Goal: Task Accomplishment & Management: Manage account settings

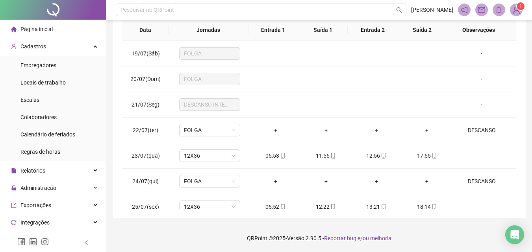
scroll to position [651, 0]
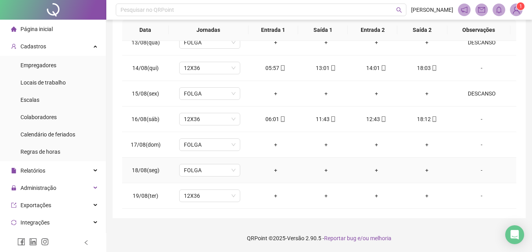
drag, startPoint x: 356, startPoint y: 165, endPoint x: 197, endPoint y: 231, distance: 172.2
click at [197, 231] on footer "QRPoint © 2025 - Versão 2.90.5 - Reportar bug e/ou melhoria" at bounding box center [318, 239] width 425 height 28
click at [216, 195] on span "12X36" at bounding box center [210, 196] width 52 height 12
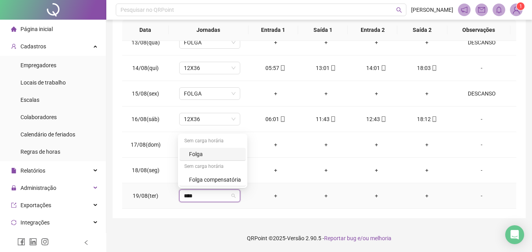
type input "*****"
click at [199, 148] on div "Folga" at bounding box center [212, 154] width 66 height 13
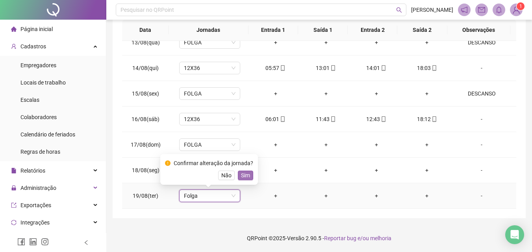
click at [244, 174] on span "Sim" at bounding box center [245, 175] width 9 height 9
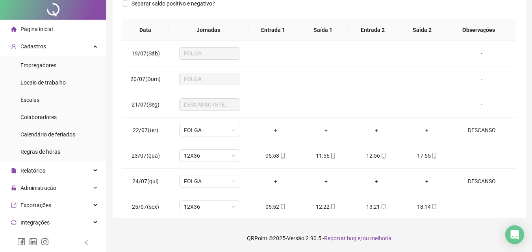
scroll to position [0, 0]
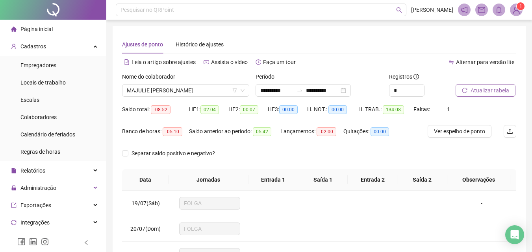
click at [471, 86] on button "Atualizar tabela" at bounding box center [485, 90] width 60 height 13
click at [185, 94] on span "MAJULIE CECILIA FRANCISCO DE FARIA" at bounding box center [186, 91] width 118 height 12
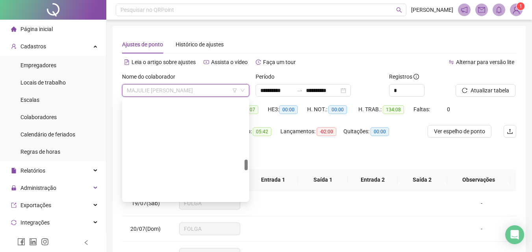
click at [492, 85] on button "Buscar registros" at bounding box center [485, 90] width 61 height 13
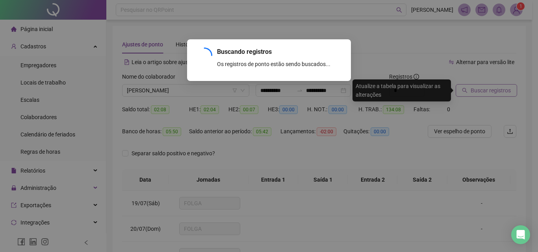
click at [492, 85] on div "Buscando registros Os registros de ponto estão sendo buscados... OK" at bounding box center [269, 126] width 538 height 252
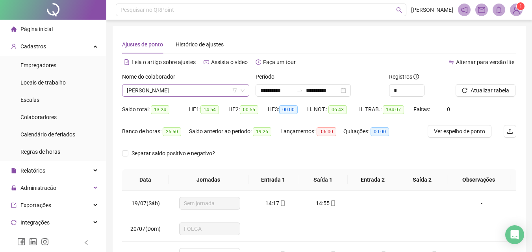
click at [191, 90] on span "[PERSON_NAME]" at bounding box center [186, 91] width 118 height 12
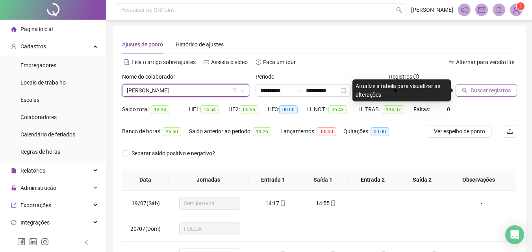
click at [466, 96] on button "Buscar registros" at bounding box center [485, 90] width 61 height 13
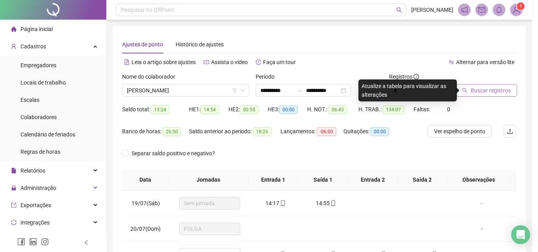
click at [466, 95] on div "Buscando registros Os registros de ponto estão sendo buscados... OK" at bounding box center [269, 126] width 538 height 252
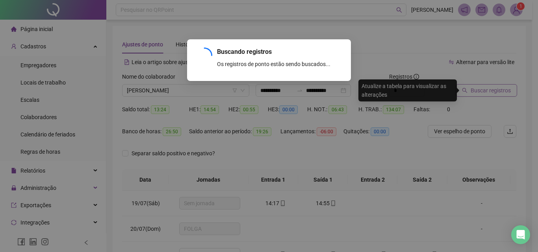
click at [466, 95] on div "Buscando registros Os registros de ponto estão sendo buscados... OK" at bounding box center [269, 126] width 538 height 252
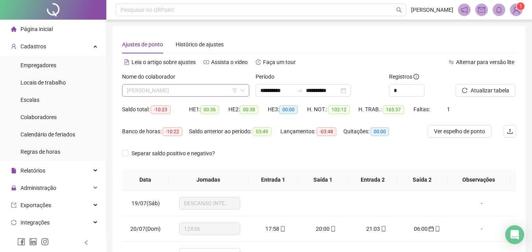
click at [173, 87] on span "MARIA ROSA DOS SANTOS MARIANO RIBEIRO" at bounding box center [186, 91] width 118 height 12
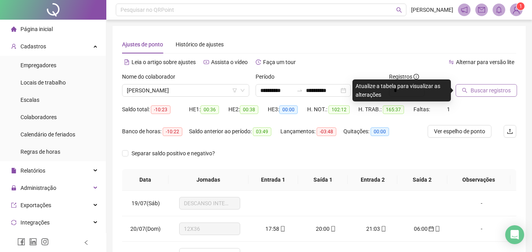
click at [468, 91] on button "Buscar registros" at bounding box center [485, 90] width 61 height 13
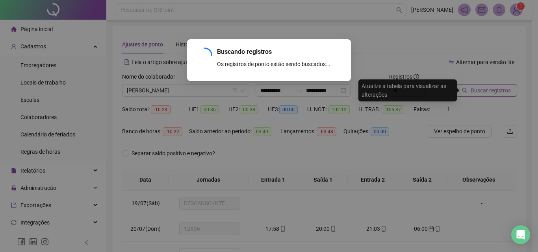
click at [468, 91] on div "Buscando registros Os registros de ponto estão sendo buscados... OK" at bounding box center [269, 126] width 538 height 252
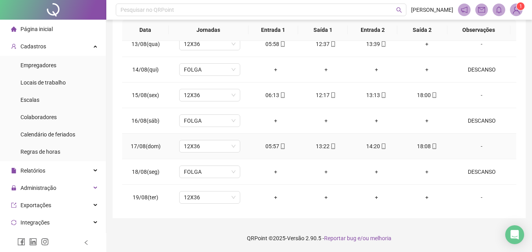
scroll to position [651, 0]
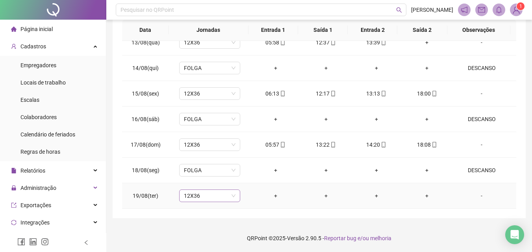
click at [210, 194] on span "12X36" at bounding box center [210, 196] width 52 height 12
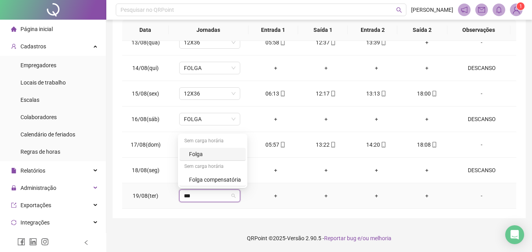
type input "****"
click at [200, 154] on div "Folga" at bounding box center [215, 154] width 52 height 9
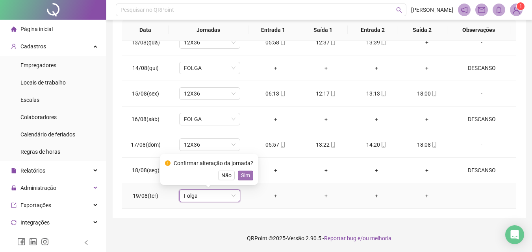
click at [245, 175] on span "Sim" at bounding box center [245, 175] width 9 height 9
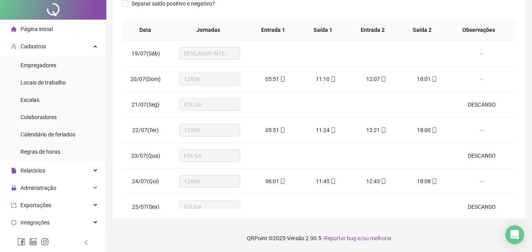
scroll to position [0, 0]
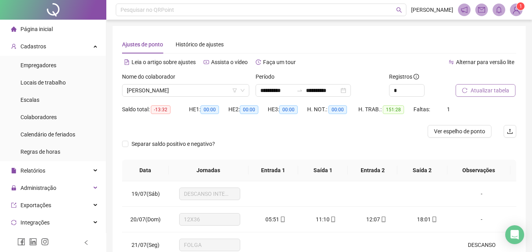
click at [476, 89] on span "Atualizar tabela" at bounding box center [489, 90] width 39 height 9
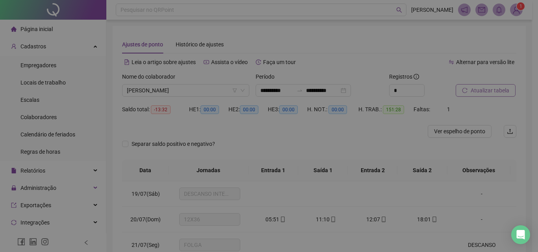
click at [476, 89] on div "Atualizando tabela Atualizando e reorganizando os registros... OK" at bounding box center [269, 126] width 538 height 252
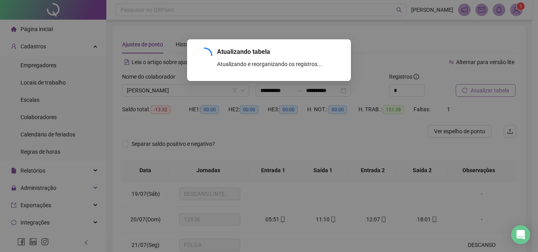
click at [476, 89] on div "Atualizando tabela Atualizando e reorganizando os registros... OK" at bounding box center [269, 126] width 538 height 252
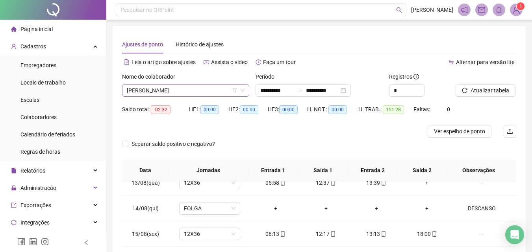
click at [210, 91] on span "[PERSON_NAME]" at bounding box center [186, 91] width 118 height 12
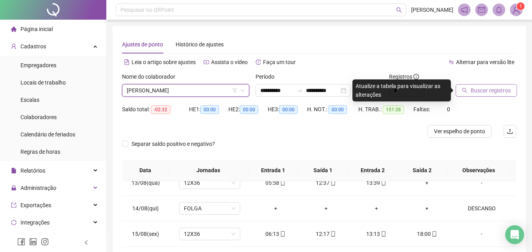
click at [485, 96] on button "Buscar registros" at bounding box center [485, 90] width 61 height 13
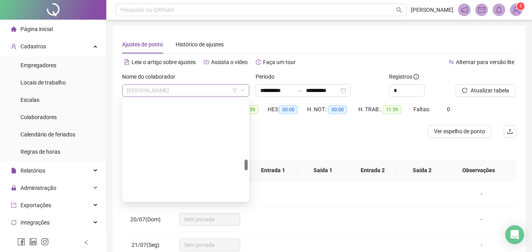
click at [144, 88] on span "NAOMI FLAVIO KOGA" at bounding box center [186, 91] width 118 height 12
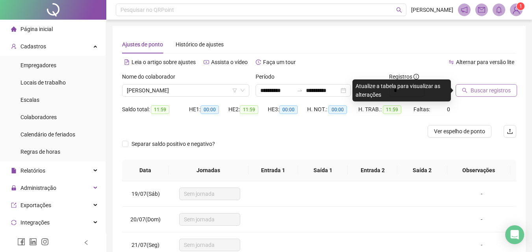
click at [466, 87] on button "Buscar registros" at bounding box center [485, 90] width 61 height 13
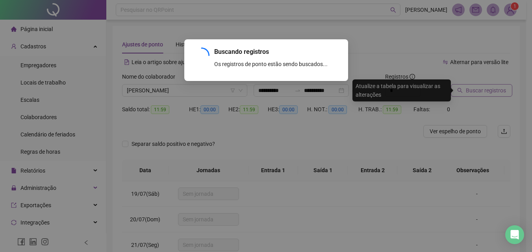
click at [466, 87] on div "Buscando registros Os registros de ponto estão sendo buscados... OK" at bounding box center [266, 126] width 532 height 252
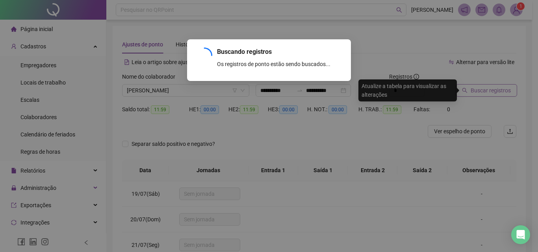
click at [466, 87] on div "Buscando registros Os registros de ponto estão sendo buscados... OK" at bounding box center [269, 126] width 538 height 252
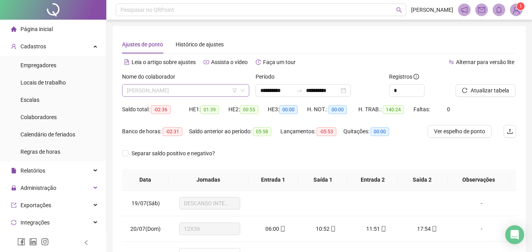
click at [168, 86] on span "NATALIA DE ALMEIDA MUNIZ DA SILVA FURTADO" at bounding box center [186, 91] width 118 height 12
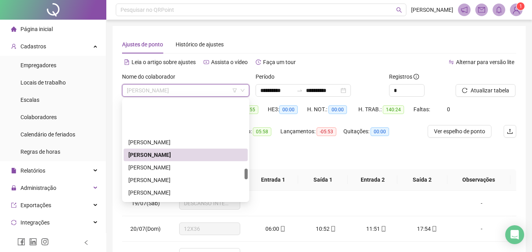
scroll to position [645, 0]
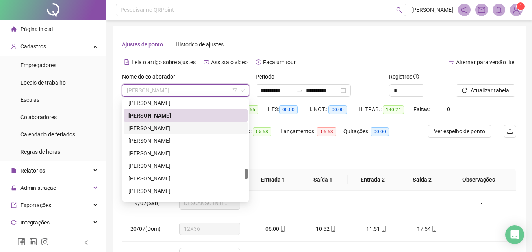
click at [152, 127] on div "NEUZA LIMA DA SILVA DE CARVALHO" at bounding box center [185, 128] width 115 height 9
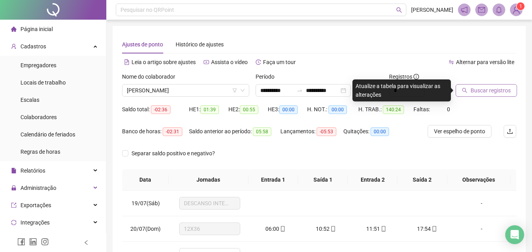
click at [492, 86] on button "Buscar registros" at bounding box center [485, 90] width 61 height 13
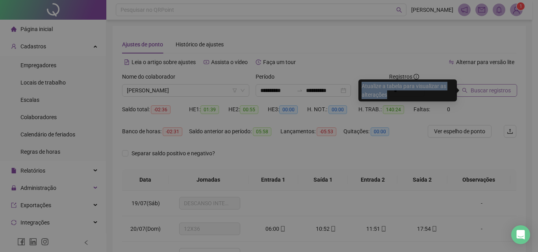
click at [492, 86] on div "Buscando registros Os registros de ponto estão sendo buscados... OK" at bounding box center [269, 126] width 538 height 252
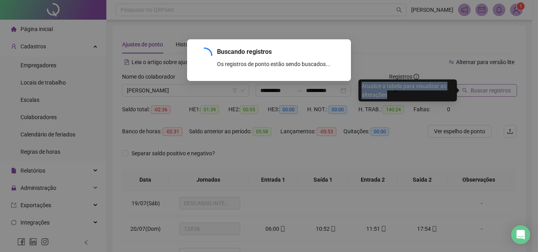
click at [492, 86] on div "Buscando registros Os registros de ponto estão sendo buscados... OK" at bounding box center [269, 126] width 538 height 252
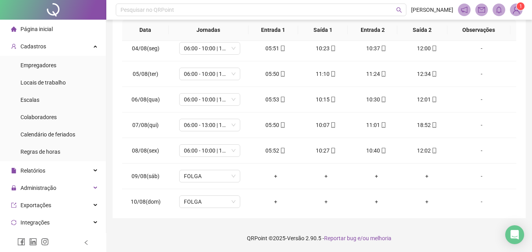
scroll to position [0, 0]
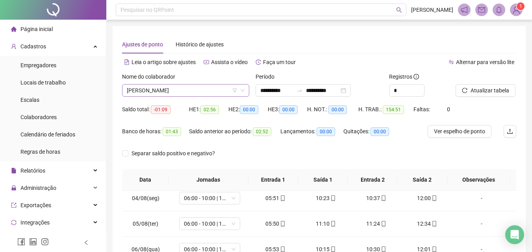
click at [211, 88] on span "NEUZA LIMA DA SILVA DE CARVALHO" at bounding box center [186, 91] width 118 height 12
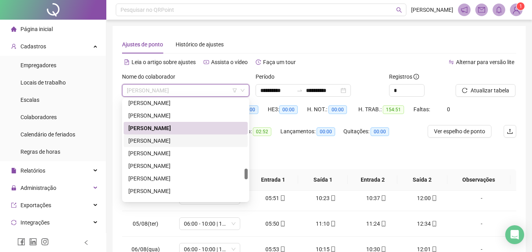
click at [142, 140] on div "NOEMI DOS SANTOS OLIVEIRA DE PAULA" at bounding box center [185, 141] width 115 height 9
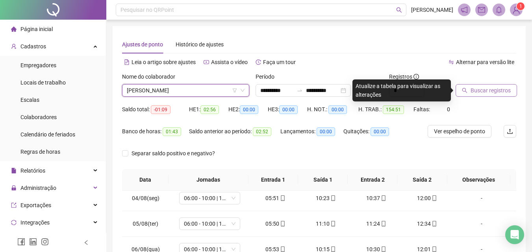
click at [472, 88] on span "Buscar registros" at bounding box center [490, 90] width 40 height 9
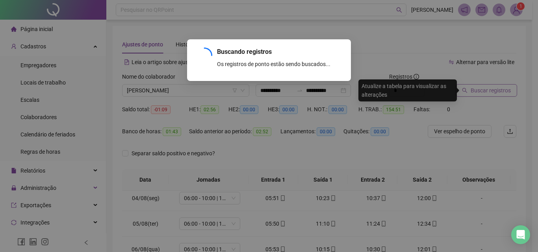
click at [472, 88] on div "Buscando registros Os registros de ponto estão sendo buscados... OK" at bounding box center [269, 126] width 538 height 252
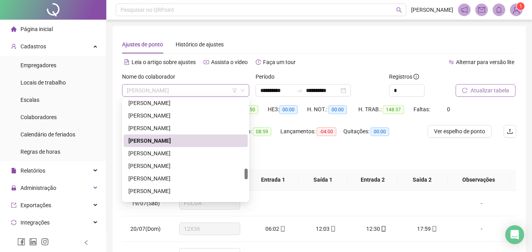
click at [211, 91] on span "NOEMI DOS SANTOS OLIVEIRA DE PAULA" at bounding box center [186, 91] width 118 height 12
click at [190, 163] on div "PATRICIA JEANE FERREIRA DE MORAIS" at bounding box center [185, 166] width 115 height 9
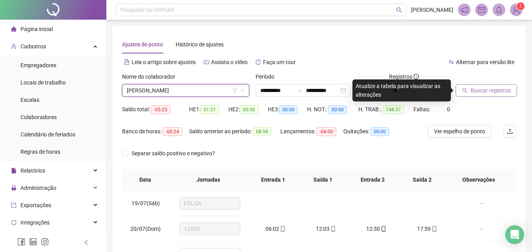
click at [471, 87] on span "Buscar registros" at bounding box center [490, 90] width 40 height 9
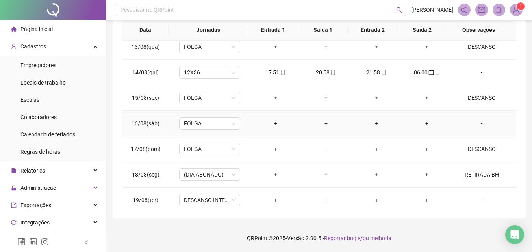
scroll to position [651, 0]
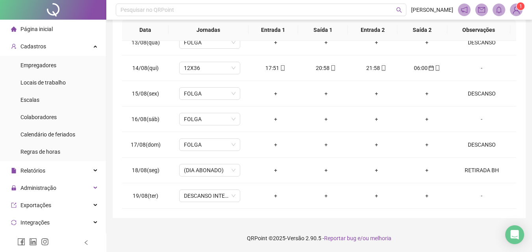
click at [478, 195] on div "-" at bounding box center [481, 196] width 46 height 9
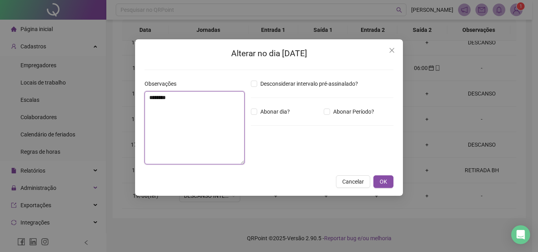
click at [211, 138] on textarea "********" at bounding box center [194, 127] width 100 height 73
type textarea "********"
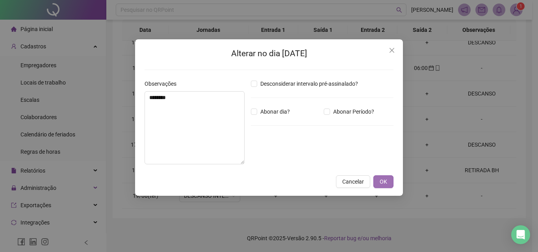
click at [386, 181] on span "OK" at bounding box center [382, 181] width 7 height 9
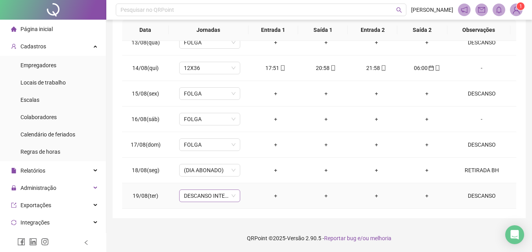
click at [221, 196] on span "DESCANSO INTER-JORNADA" at bounding box center [210, 196] width 52 height 12
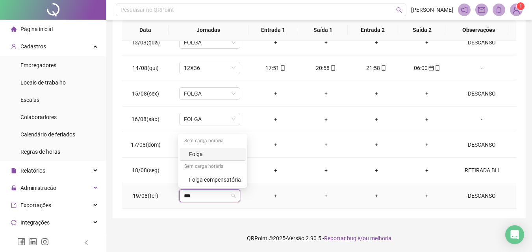
type input "****"
click at [198, 150] on div "Folga" at bounding box center [215, 154] width 52 height 9
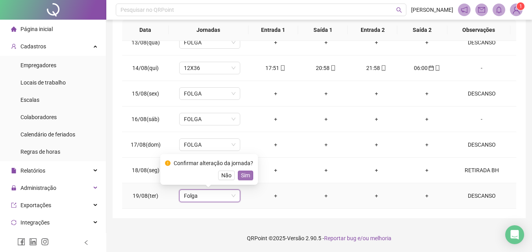
click at [241, 171] on span "Sim" at bounding box center [245, 175] width 9 height 9
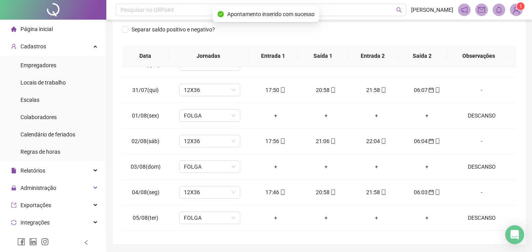
scroll to position [0, 0]
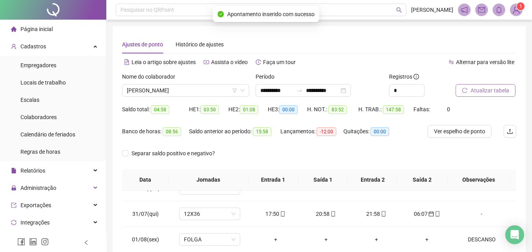
click at [487, 92] on span "Atualizar tabela" at bounding box center [489, 90] width 39 height 9
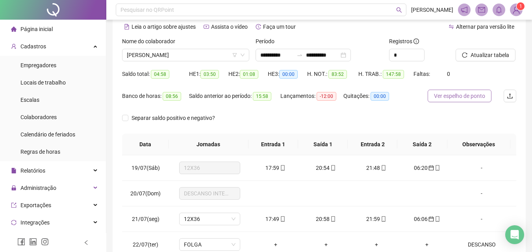
scroll to position [32, 0]
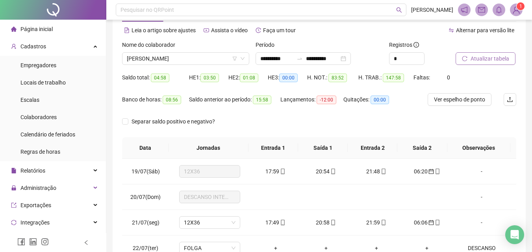
click at [480, 58] on span "Atualizar tabela" at bounding box center [489, 58] width 39 height 9
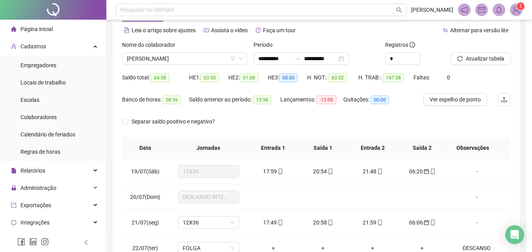
click at [191, 57] on div "Atualizando tabela Atualizando e reorganizando os registros... OK" at bounding box center [266, 60] width 164 height 42
click at [189, 60] on span "PATRICIA JEANE FERREIRA DE MORAIS" at bounding box center [186, 59] width 118 height 12
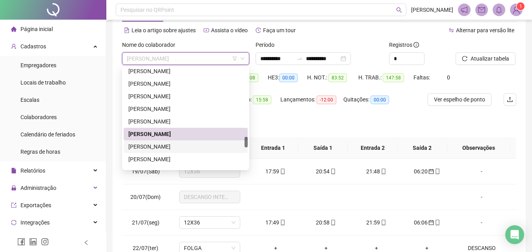
drag, startPoint x: 159, startPoint y: 146, endPoint x: 215, endPoint y: 128, distance: 58.4
click at [159, 145] on div "PAULO FERNANDO BASTOS" at bounding box center [185, 146] width 115 height 9
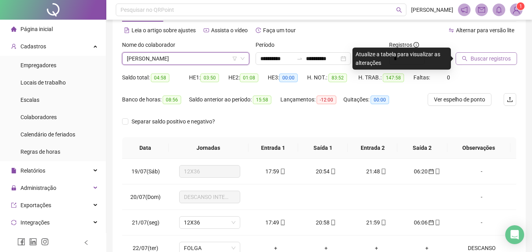
click at [492, 62] on span "Buscar registros" at bounding box center [490, 58] width 40 height 9
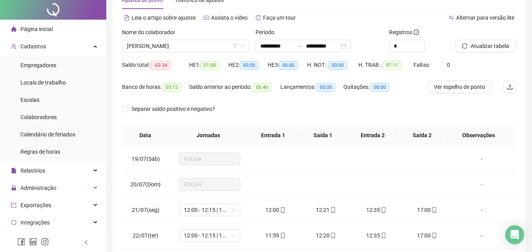
scroll to position [0, 0]
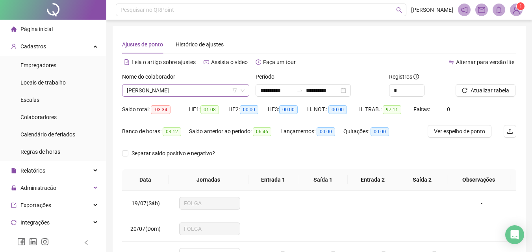
click at [190, 88] on span "PAULO FERNANDO BASTOS" at bounding box center [186, 91] width 118 height 12
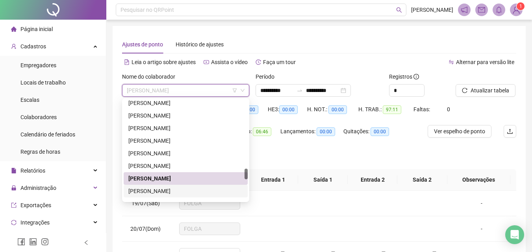
click at [163, 191] on div "[PERSON_NAME]" at bounding box center [185, 191] width 115 height 9
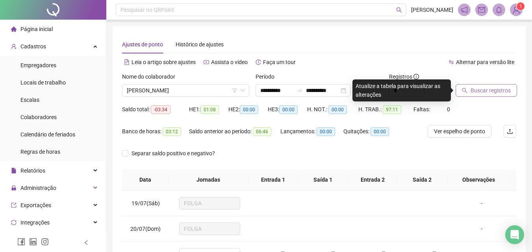
click at [464, 88] on icon "search" at bounding box center [464, 90] width 5 height 5
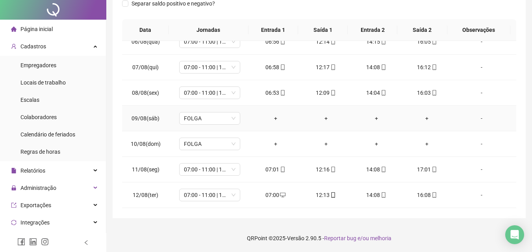
scroll to position [651, 0]
click at [206, 145] on span "Sem jornada" at bounding box center [210, 145] width 52 height 12
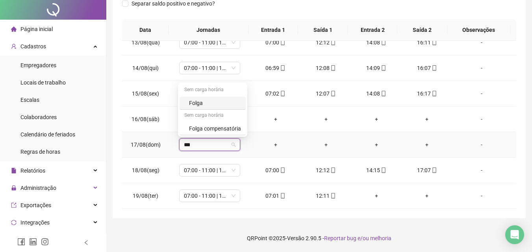
type input "****"
click at [200, 102] on div "Folga" at bounding box center [215, 103] width 52 height 9
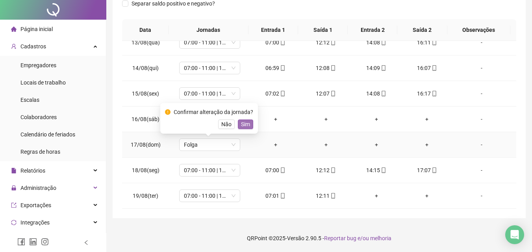
click at [241, 124] on span "Sim" at bounding box center [245, 124] width 9 height 9
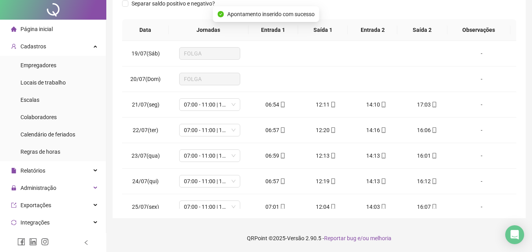
scroll to position [0, 0]
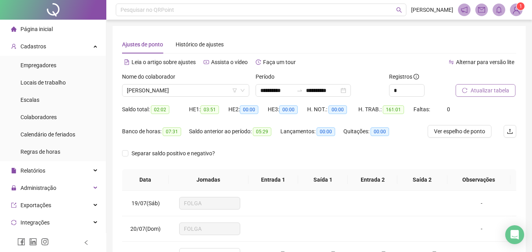
click at [503, 89] on span "Atualizar tabela" at bounding box center [489, 90] width 39 height 9
click at [192, 85] on span "[PERSON_NAME]" at bounding box center [186, 91] width 118 height 12
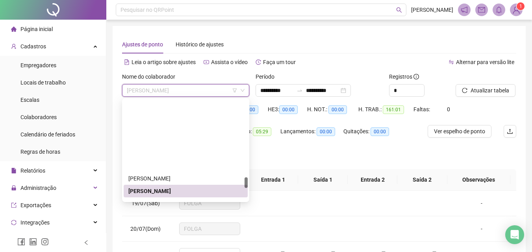
scroll to position [724, 0]
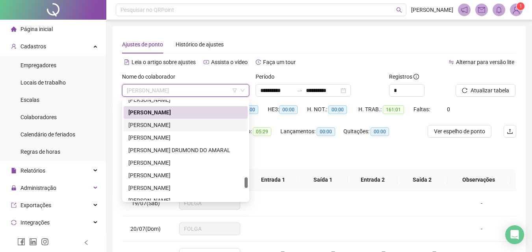
click at [153, 123] on div "RAFAEL CAETANO MOLINA NUNES" at bounding box center [185, 125] width 115 height 9
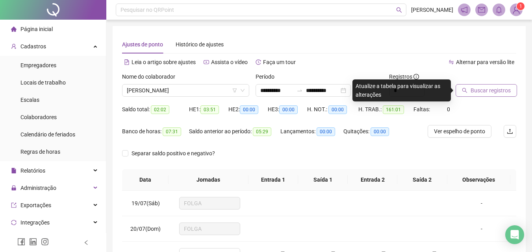
click at [486, 91] on span "Buscar registros" at bounding box center [490, 90] width 40 height 9
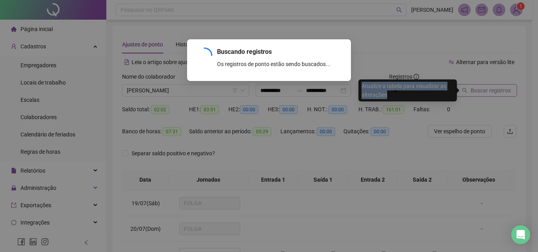
click at [486, 91] on div "Buscando registros Os registros de ponto estão sendo buscados... OK" at bounding box center [269, 126] width 538 height 252
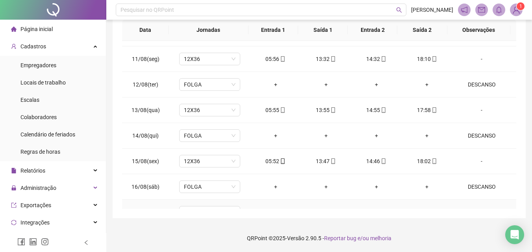
scroll to position [651, 0]
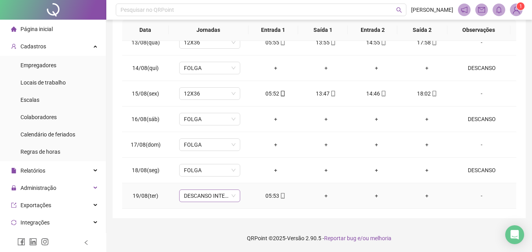
click at [196, 199] on span "DESCANSO INTER-JORNADA" at bounding box center [210, 196] width 52 height 12
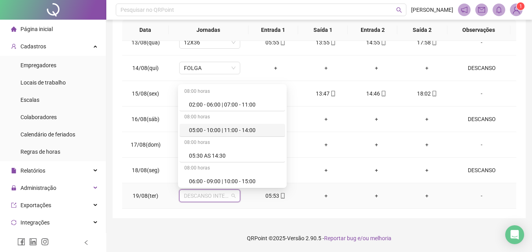
type input "*"
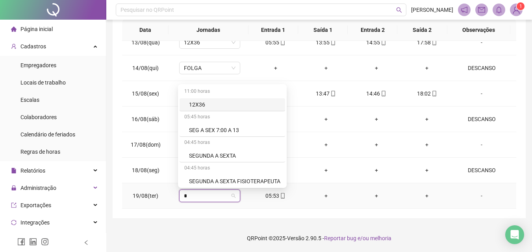
click at [210, 105] on div "12X36" at bounding box center [234, 104] width 91 height 9
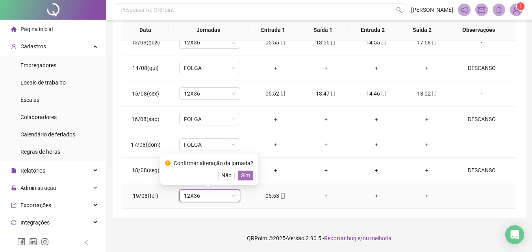
click at [244, 176] on span "Sim" at bounding box center [245, 175] width 9 height 9
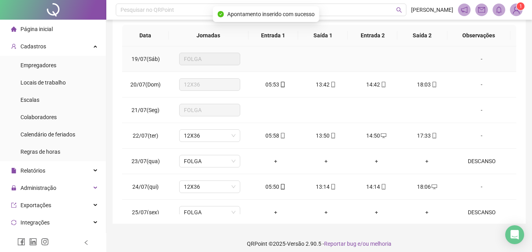
scroll to position [0, 0]
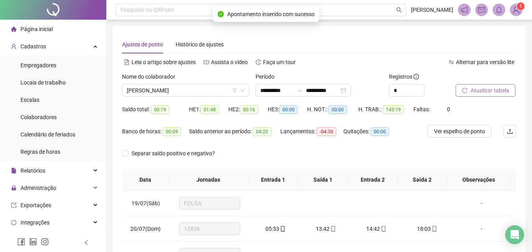
click at [487, 87] on span "Atualizar tabela" at bounding box center [489, 90] width 39 height 9
click at [496, 87] on span "Atualizar tabela" at bounding box center [489, 90] width 39 height 9
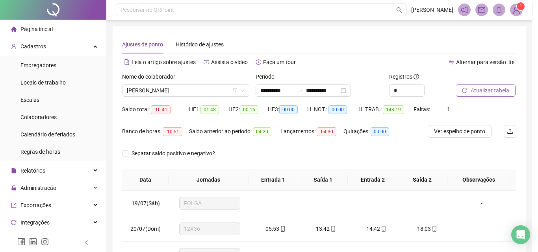
click at [496, 87] on div "Atualizando tabela Atualizando e reorganizando os registros... OK" at bounding box center [269, 126] width 538 height 252
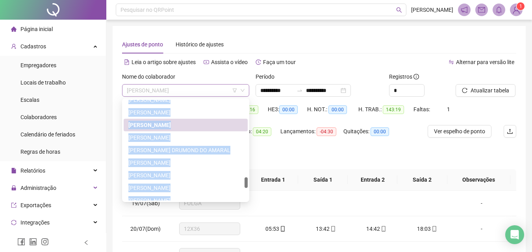
click at [182, 89] on span "RAFAEL CAETANO MOLINA NUNES" at bounding box center [186, 91] width 118 height 12
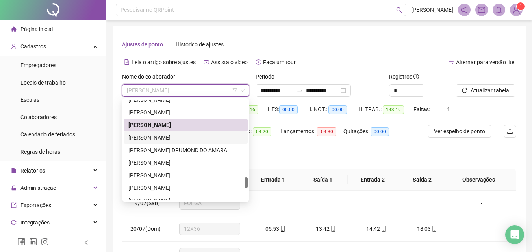
click at [166, 135] on div "RAISSA MARIA QUIRINO SEREZO" at bounding box center [185, 137] width 115 height 9
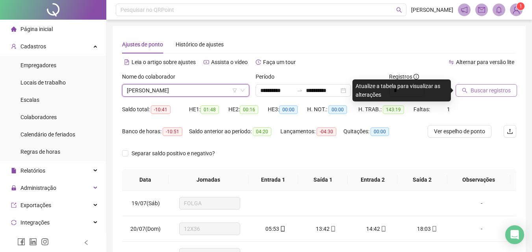
click at [489, 88] on span "Buscar registros" at bounding box center [490, 90] width 40 height 9
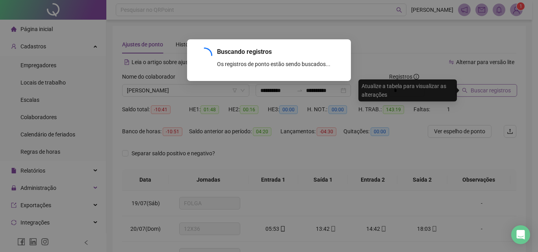
click at [489, 88] on div "Buscando registros Os registros de ponto estão sendo buscados... OK" at bounding box center [269, 126] width 538 height 252
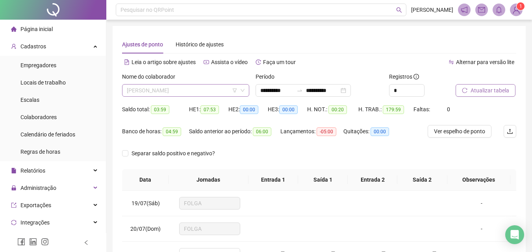
click at [173, 87] on span "RAISSA MARIA QUIRINO SEREZO" at bounding box center [186, 91] width 118 height 12
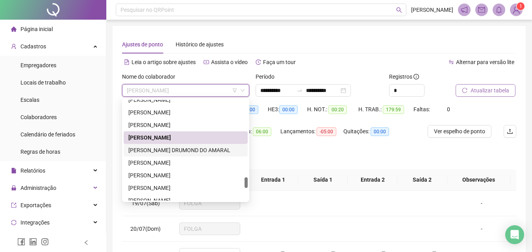
click at [146, 151] on div "RAQUEL JUSSARA DRUMOND DO AMARAL" at bounding box center [185, 150] width 115 height 9
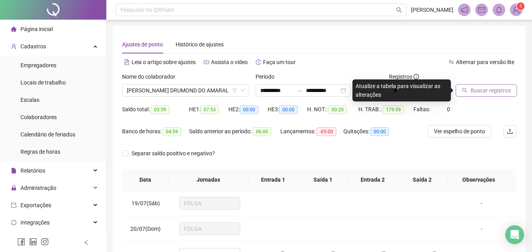
click at [471, 87] on span "Buscar registros" at bounding box center [490, 90] width 40 height 9
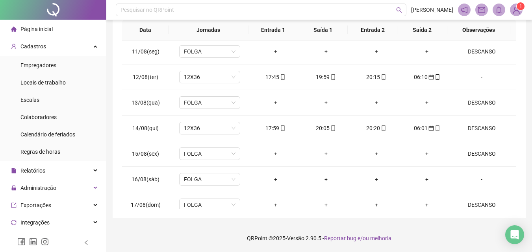
scroll to position [651, 0]
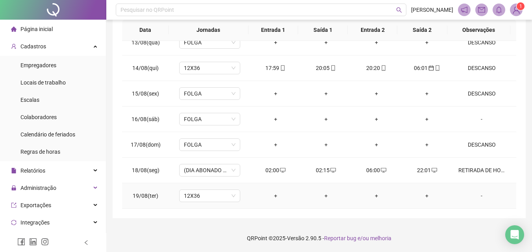
click at [477, 195] on div "-" at bounding box center [481, 196] width 46 height 9
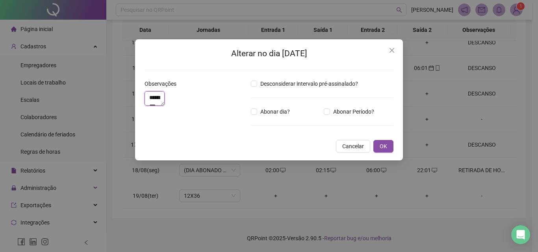
click at [164, 106] on textarea "********" at bounding box center [154, 98] width 20 height 15
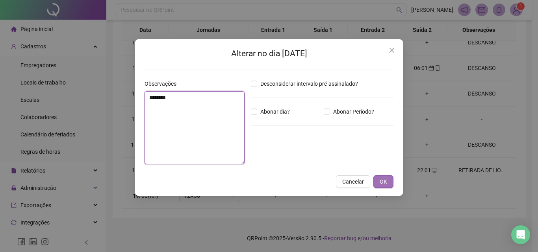
type textarea "********"
click at [388, 182] on button "OK" at bounding box center [383, 182] width 20 height 13
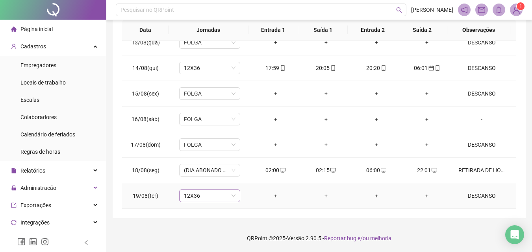
click at [199, 198] on span "12X36" at bounding box center [210, 196] width 52 height 12
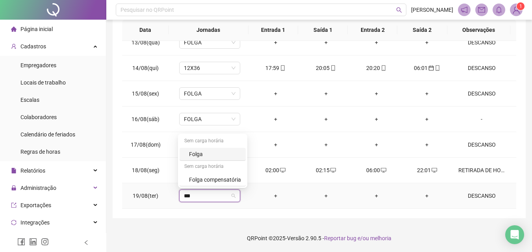
type input "****"
click at [204, 156] on div "Folga" at bounding box center [215, 154] width 52 height 9
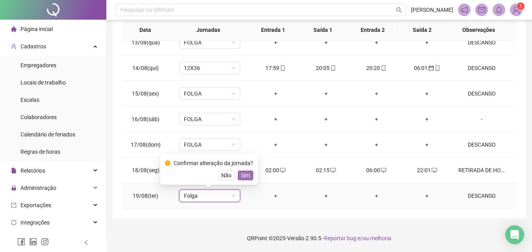
click at [238, 177] on button "Sim" at bounding box center [245, 175] width 15 height 9
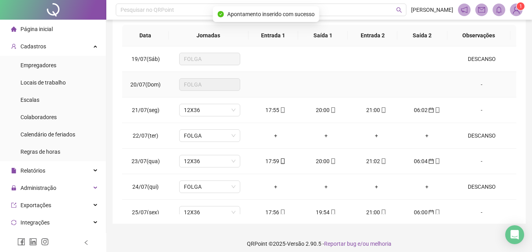
scroll to position [0, 0]
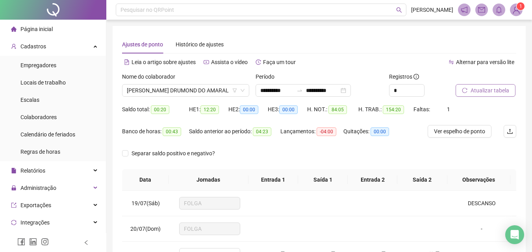
click at [471, 90] on span "Atualizar tabela" at bounding box center [489, 90] width 39 height 9
click at [167, 92] on span "RAQUEL JUSSARA DRUMOND DO AMARAL" at bounding box center [186, 91] width 118 height 12
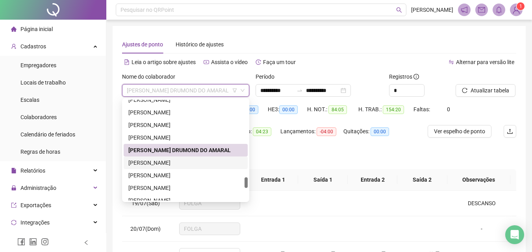
click at [159, 161] on div "[PERSON_NAME]" at bounding box center [185, 163] width 115 height 9
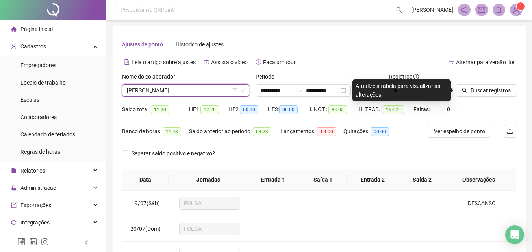
click at [465, 91] on icon "search" at bounding box center [465, 91] width 6 height 6
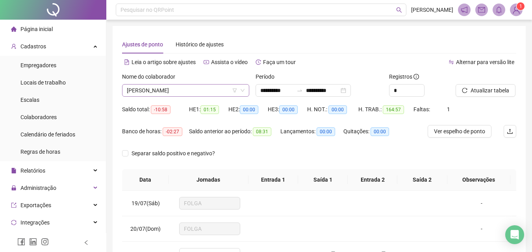
click at [169, 91] on span "[PERSON_NAME]" at bounding box center [186, 91] width 118 height 12
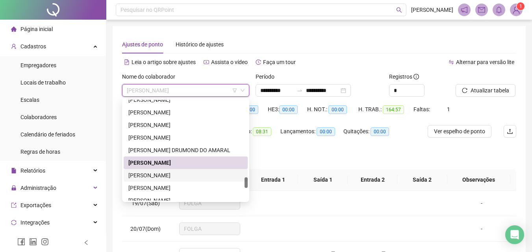
click at [155, 175] on div "ROBERTA BAPTISTA FERREIRA" at bounding box center [185, 175] width 115 height 9
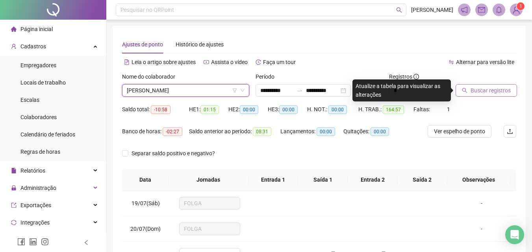
click at [496, 94] on span "Buscar registros" at bounding box center [490, 90] width 40 height 9
click at [496, 94] on body "**********" at bounding box center [266, 126] width 532 height 252
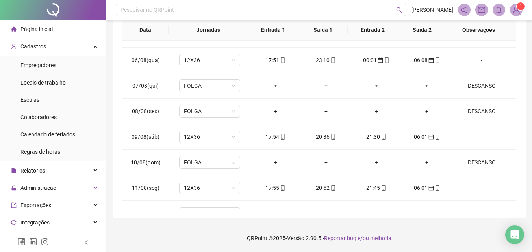
scroll to position [651, 0]
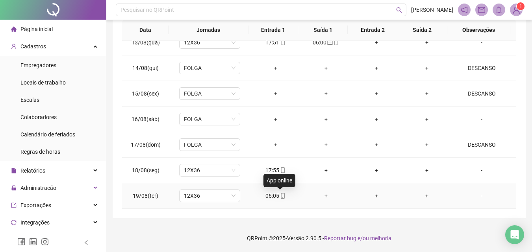
click at [280, 193] on icon "mobile" at bounding box center [283, 196] width 6 height 6
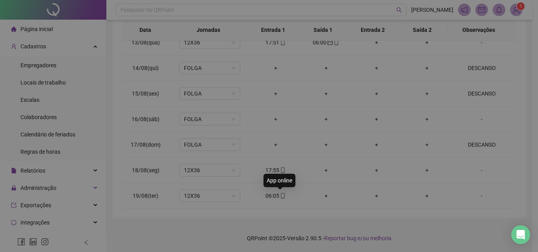
type input "**********"
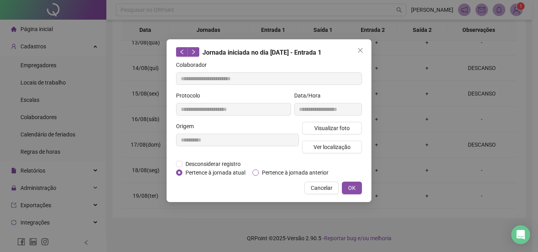
click at [278, 174] on span "Pertence à jornada anterior" at bounding box center [295, 172] width 73 height 9
click at [347, 182] on button "OK" at bounding box center [352, 188] width 20 height 13
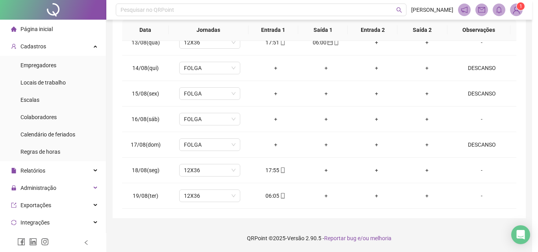
click at [351, 186] on div "**********" at bounding box center [269, 126] width 538 height 252
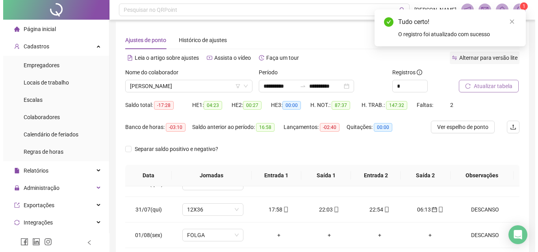
scroll to position [0, 0]
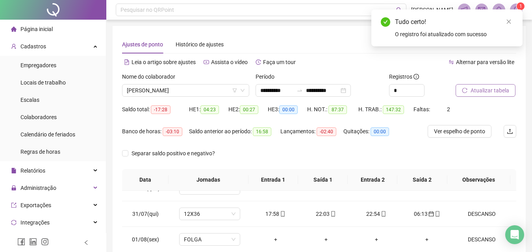
click at [489, 87] on span "Atualizar tabela" at bounding box center [489, 90] width 39 height 9
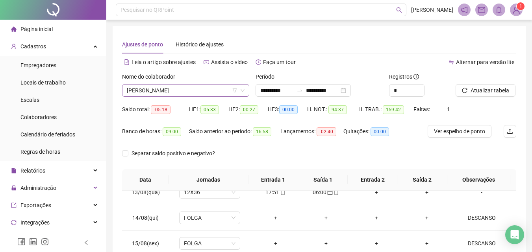
click at [182, 87] on span "ROBERTA BAPTISTA FERREIRA" at bounding box center [186, 91] width 118 height 12
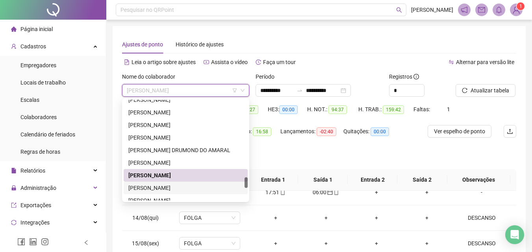
click at [179, 186] on div "ROSANA ALVES SOARES" at bounding box center [185, 188] width 115 height 9
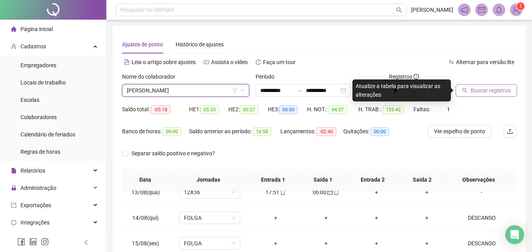
click at [473, 88] on span "Buscar registros" at bounding box center [490, 90] width 40 height 9
click at [473, 88] on body "**********" at bounding box center [266, 126] width 532 height 252
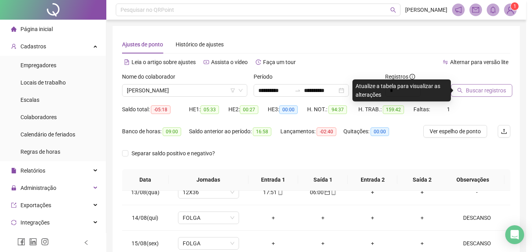
click at [473, 89] on body "**********" at bounding box center [263, 126] width 526 height 252
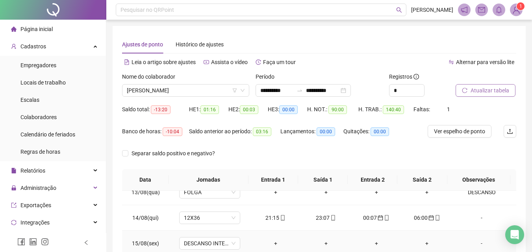
scroll to position [79, 0]
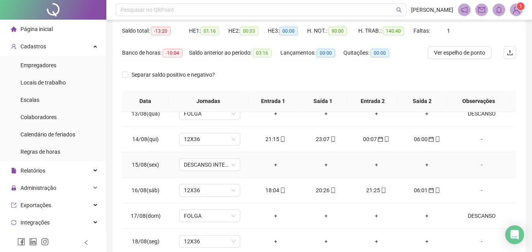
click at [477, 166] on div "-" at bounding box center [481, 165] width 46 height 9
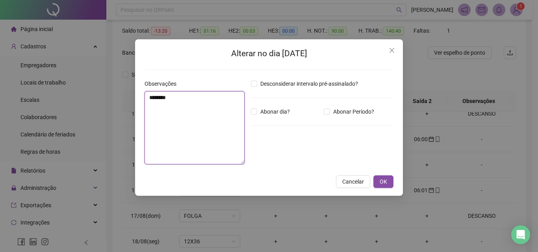
click at [213, 126] on textarea "********" at bounding box center [194, 127] width 100 height 73
type textarea "********"
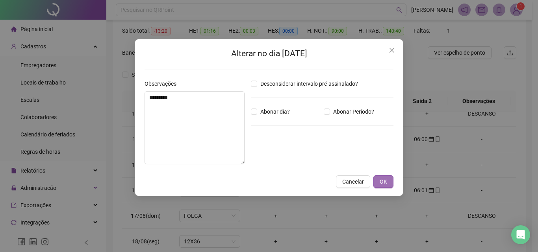
click at [379, 185] on button "OK" at bounding box center [383, 182] width 20 height 13
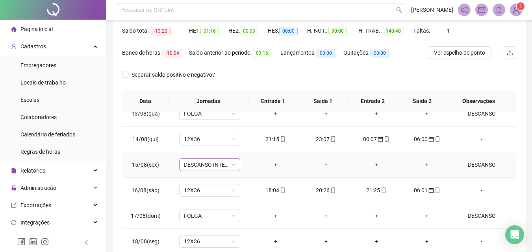
click at [195, 162] on span "DESCANSO INTER-JORNADA" at bounding box center [210, 165] width 52 height 12
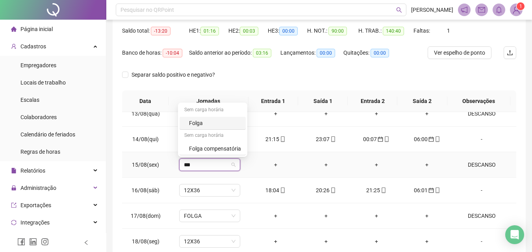
type input "****"
click at [203, 125] on div "Folga" at bounding box center [215, 123] width 52 height 9
click at [244, 142] on span "Sim" at bounding box center [245, 144] width 9 height 9
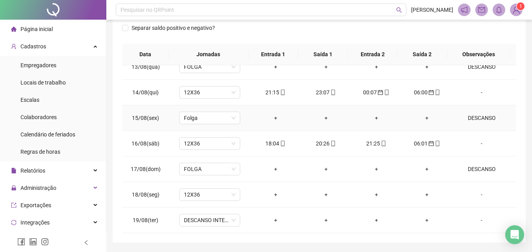
scroll to position [150, 0]
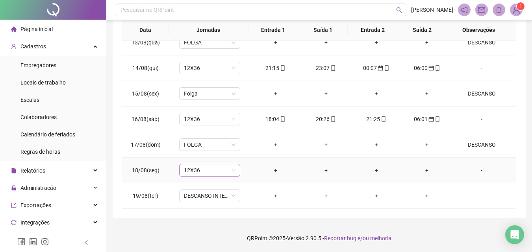
click at [221, 168] on span "12X36" at bounding box center [210, 170] width 52 height 12
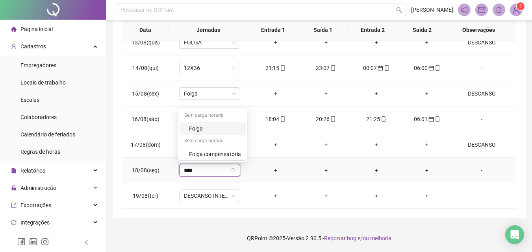
type input "*****"
click at [205, 127] on div "Folga" at bounding box center [215, 128] width 52 height 9
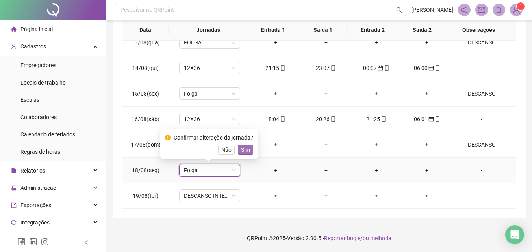
click at [249, 147] on button "Sim" at bounding box center [245, 149] width 15 height 9
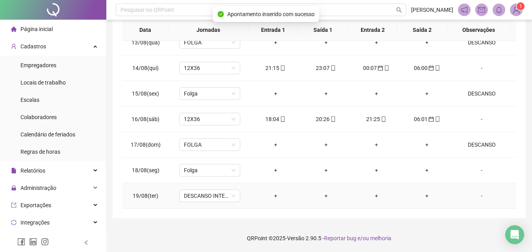
click at [479, 196] on div "-" at bounding box center [481, 196] width 46 height 9
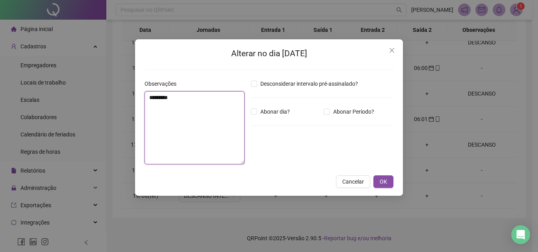
click at [155, 132] on textarea "********" at bounding box center [194, 127] width 100 height 73
type textarea "********"
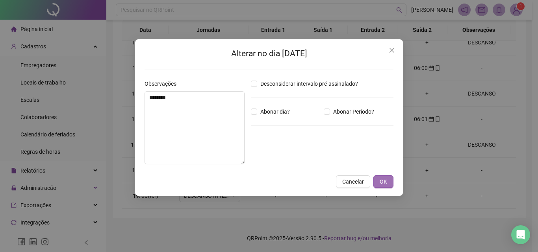
click at [392, 181] on button "OK" at bounding box center [383, 182] width 20 height 13
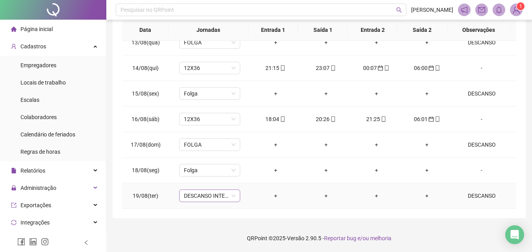
click at [198, 195] on span "DESCANSO INTER-JORNADA" at bounding box center [210, 196] width 52 height 12
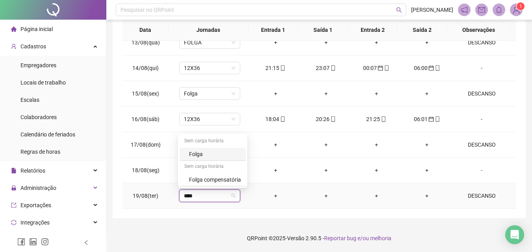
type input "*****"
click at [199, 152] on div "Folga" at bounding box center [215, 154] width 52 height 9
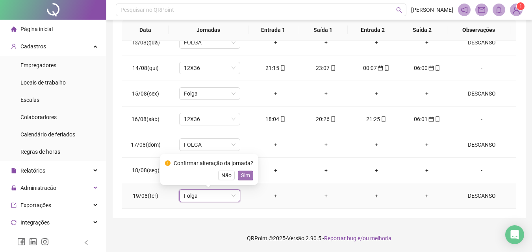
click at [241, 172] on span "Sim" at bounding box center [245, 175] width 9 height 9
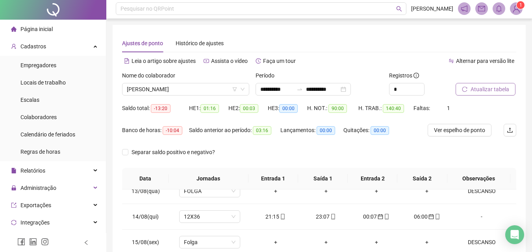
scroll to position [0, 0]
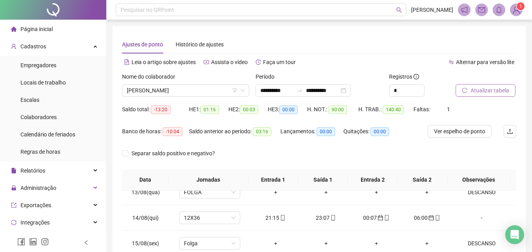
click at [478, 96] on button "Atualizar tabela" at bounding box center [485, 90] width 60 height 13
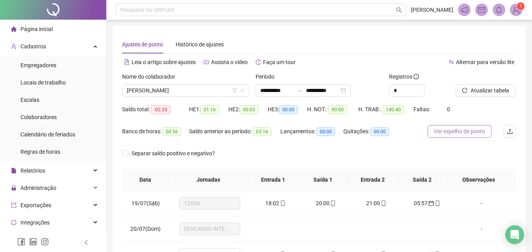
click at [471, 132] on span "Ver espelho de ponto" at bounding box center [459, 131] width 51 height 9
drag, startPoint x: 471, startPoint y: 132, endPoint x: 479, endPoint y: 118, distance: 15.9
click at [475, 130] on span "Ver espelho de ponto" at bounding box center [459, 131] width 51 height 9
click at [187, 89] on span "ROSANA ALVES SOARES" at bounding box center [186, 91] width 118 height 12
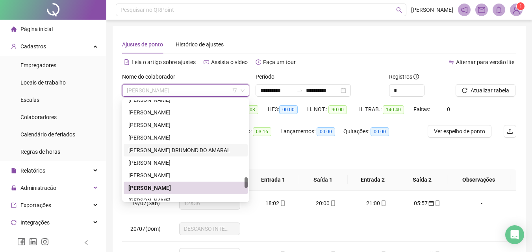
scroll to position [763, 0]
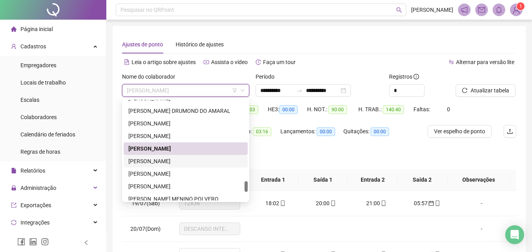
click at [159, 159] on div "SARA DA SILVA POLASIO NASCIMENTO" at bounding box center [185, 161] width 115 height 9
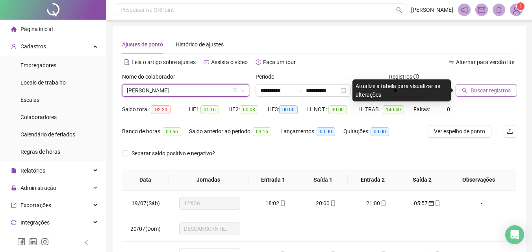
click at [508, 87] on span "Buscar registros" at bounding box center [490, 90] width 40 height 9
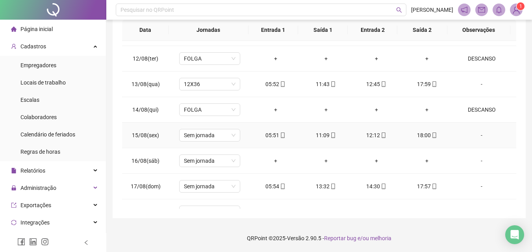
scroll to position [651, 0]
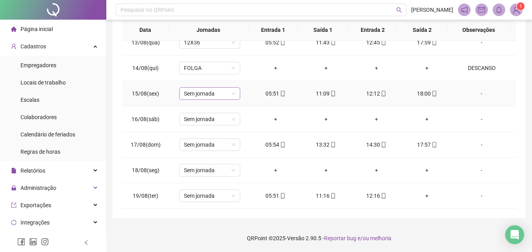
click at [184, 94] on span "Sem jornada" at bounding box center [210, 94] width 52 height 12
click at [194, 97] on span "Sem jornada" at bounding box center [210, 94] width 52 height 12
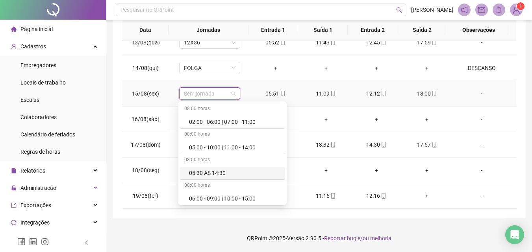
scroll to position [2, 0]
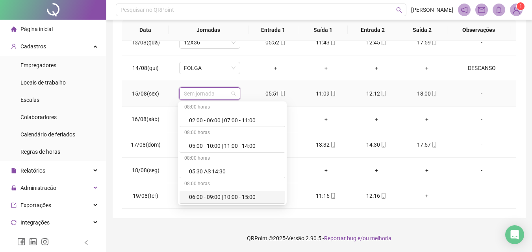
type input "*"
click at [198, 95] on span "Sem jornada" at bounding box center [210, 94] width 52 height 12
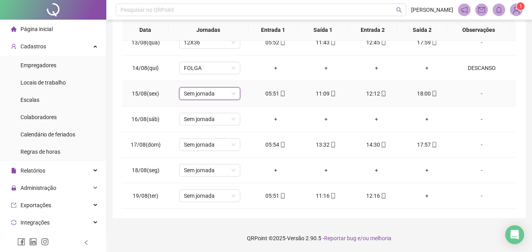
click at [198, 95] on span "Sem jornada" at bounding box center [210, 94] width 52 height 12
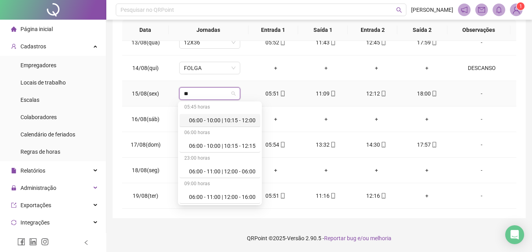
type input "***"
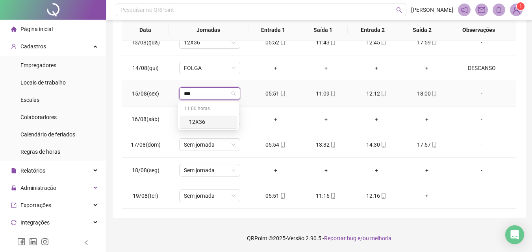
click at [201, 122] on div "12X36" at bounding box center [211, 122] width 44 height 9
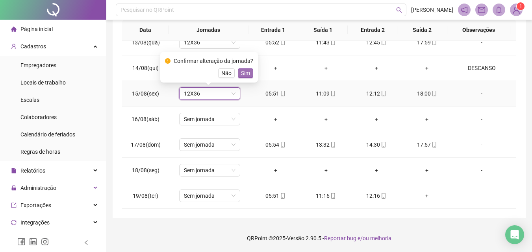
click at [251, 74] on button "Sim" at bounding box center [245, 72] width 15 height 9
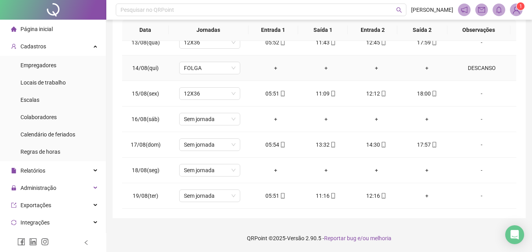
click at [246, 73] on td "FOLGA" at bounding box center [209, 68] width 81 height 26
click at [203, 143] on span "Sem jornada" at bounding box center [210, 145] width 52 height 12
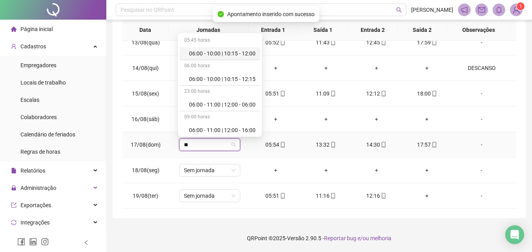
type input "***"
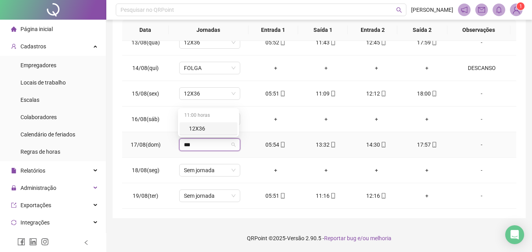
click at [197, 129] on div "12X36" at bounding box center [211, 128] width 44 height 9
click at [242, 124] on span "Sim" at bounding box center [245, 124] width 9 height 9
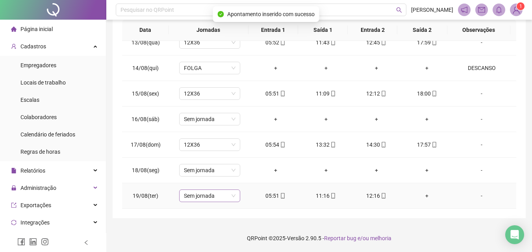
click at [196, 199] on span "Sem jornada" at bounding box center [210, 196] width 52 height 12
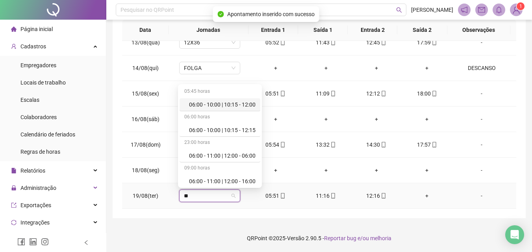
type input "***"
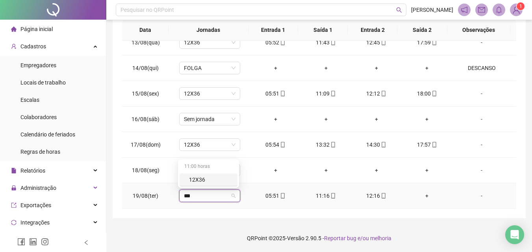
click at [202, 176] on div "12X36" at bounding box center [211, 180] width 44 height 9
click at [243, 174] on span "Sim" at bounding box center [245, 175] width 9 height 9
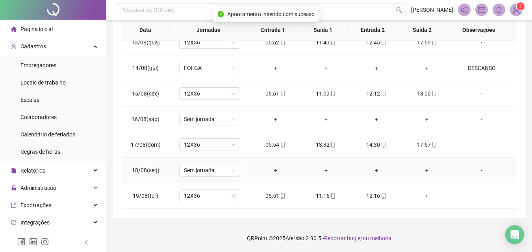
click at [479, 172] on div "-" at bounding box center [481, 170] width 46 height 9
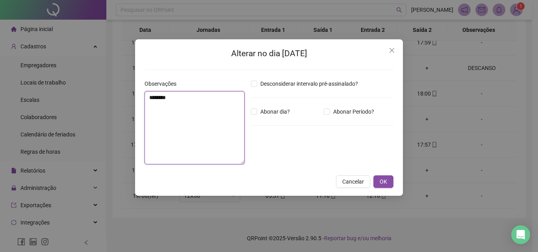
click at [225, 149] on textarea "********" at bounding box center [194, 127] width 100 height 73
type textarea "********"
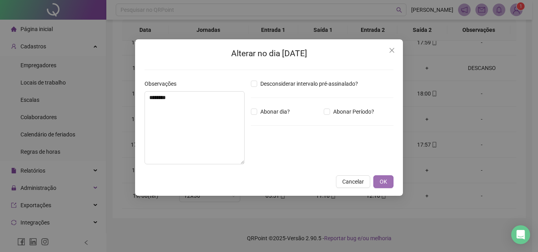
click at [378, 183] on button "OK" at bounding box center [383, 182] width 20 height 13
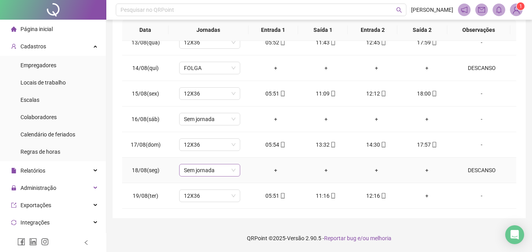
click at [209, 174] on span "Sem jornada" at bounding box center [210, 170] width 52 height 12
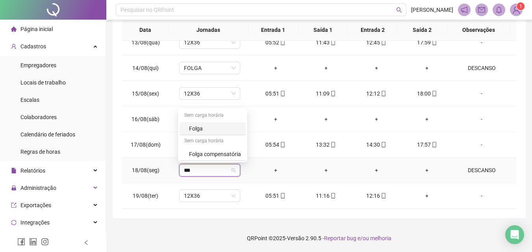
type input "****"
click at [208, 129] on div "Folga" at bounding box center [215, 128] width 52 height 9
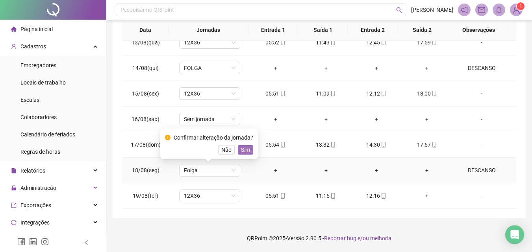
click at [248, 148] on span "Sim" at bounding box center [245, 150] width 9 height 9
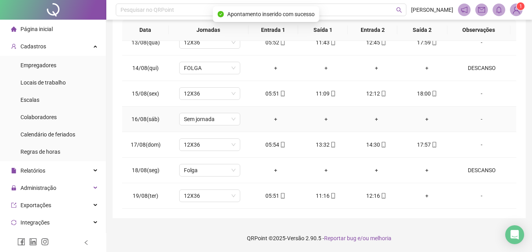
click at [477, 120] on div "-" at bounding box center [481, 119] width 46 height 9
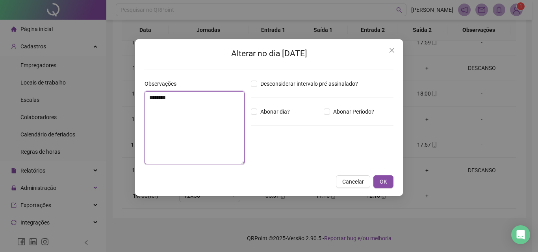
click at [222, 141] on textarea "********" at bounding box center [194, 127] width 100 height 73
type textarea "********"
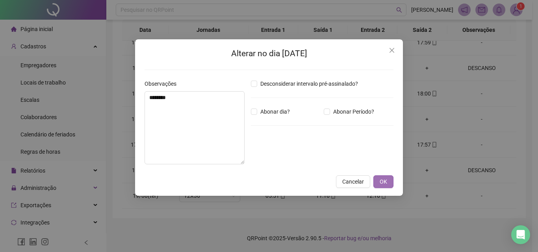
click at [385, 184] on span "OK" at bounding box center [382, 181] width 7 height 9
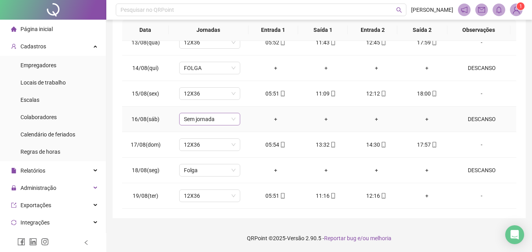
click at [195, 118] on span "Sem jornada" at bounding box center [210, 119] width 52 height 12
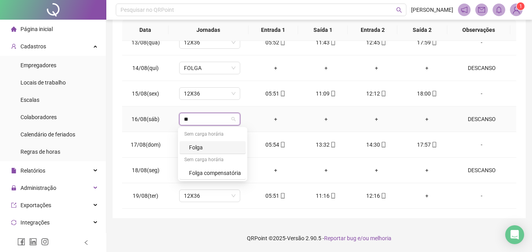
type input "***"
click at [209, 151] on div "Folga" at bounding box center [215, 147] width 52 height 9
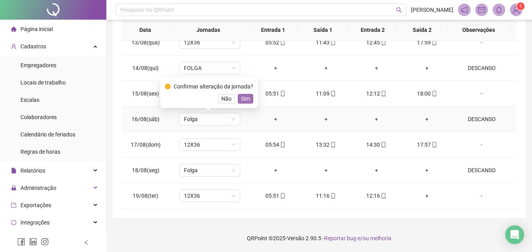
click at [242, 101] on span "Sim" at bounding box center [245, 98] width 9 height 9
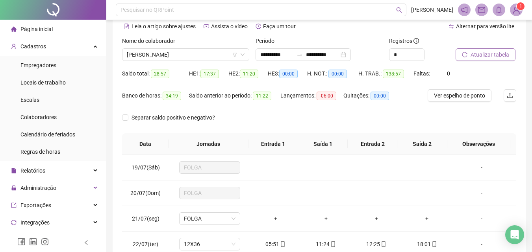
scroll to position [32, 0]
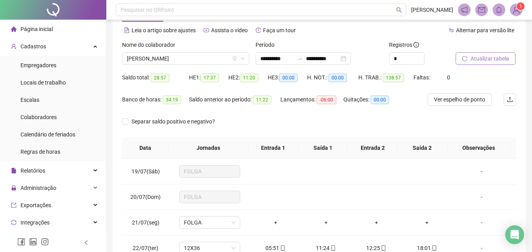
click at [499, 57] on span "Atualizar tabela" at bounding box center [489, 58] width 39 height 9
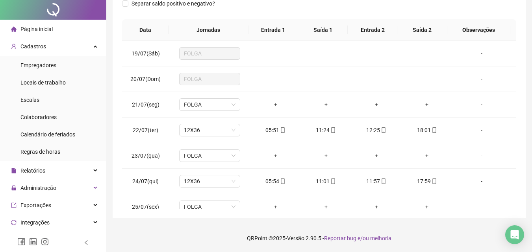
scroll to position [0, 0]
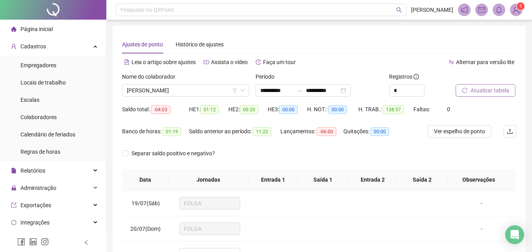
click at [473, 89] on span "Atualizar tabela" at bounding box center [489, 90] width 39 height 9
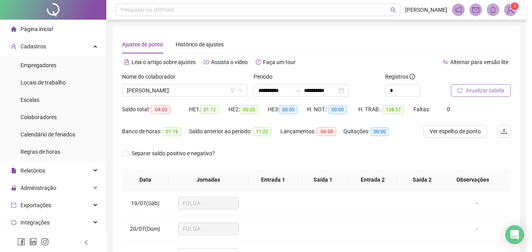
click at [498, 89] on div "Atualizando tabela Atualizando e reorganizando os registros... OK" at bounding box center [266, 126] width 532 height 252
click at [496, 87] on div "Atualizando tabela Atualizando e reorganizando os registros... OK" at bounding box center [266, 126] width 532 height 252
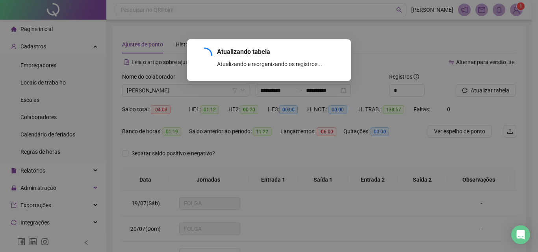
click at [493, 94] on div "Atualizando tabela Atualizando e reorganizando os registros... OK" at bounding box center [269, 126] width 538 height 252
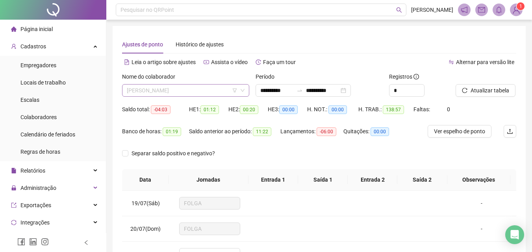
click at [206, 92] on span "SARA DA SILVA POLASIO NASCIMENTO" at bounding box center [186, 91] width 118 height 12
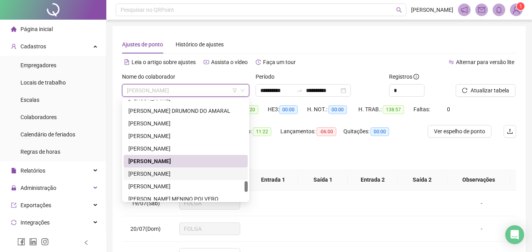
click at [148, 172] on div "[PERSON_NAME]" at bounding box center [185, 174] width 115 height 9
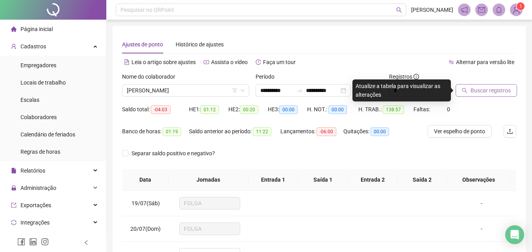
click at [490, 91] on span "Buscar registros" at bounding box center [490, 90] width 40 height 9
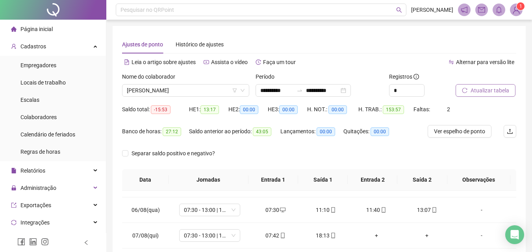
scroll to position [651, 0]
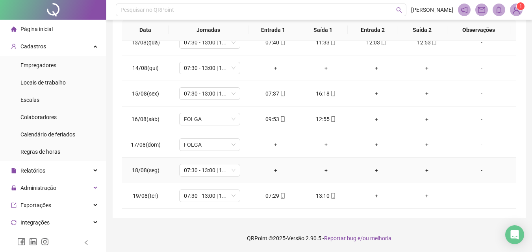
click at [475, 168] on div "-" at bounding box center [481, 170] width 46 height 9
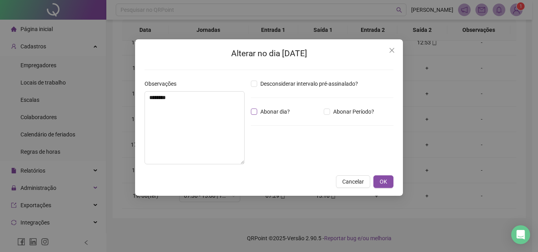
click at [277, 111] on span "Abonar dia?" at bounding box center [275, 111] width 36 height 9
click at [220, 114] on textarea "********" at bounding box center [194, 127] width 100 height 73
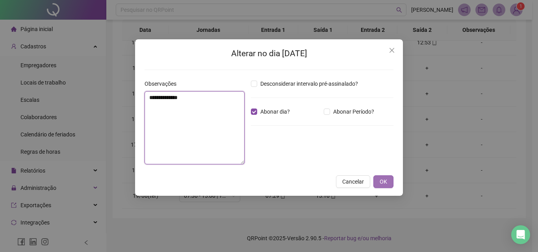
type textarea "**********"
click at [391, 181] on button "OK" at bounding box center [383, 182] width 20 height 13
click at [389, 181] on button "OK" at bounding box center [383, 182] width 20 height 13
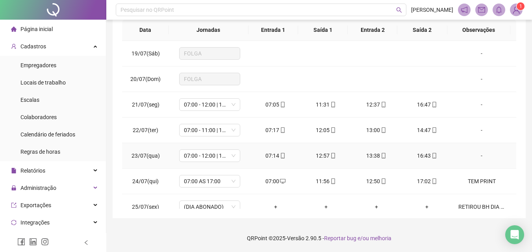
scroll to position [0, 0]
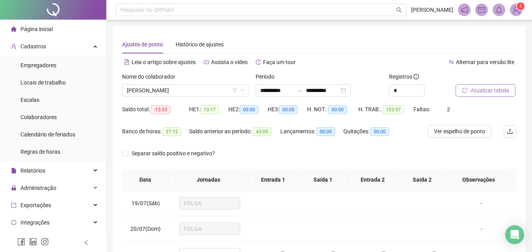
click at [504, 85] on button "Atualizar tabela" at bounding box center [485, 90] width 60 height 13
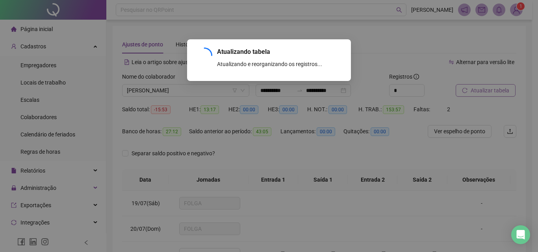
click at [504, 85] on div "Atualizando tabela Atualizando e reorganizando os registros... OK" at bounding box center [269, 126] width 538 height 252
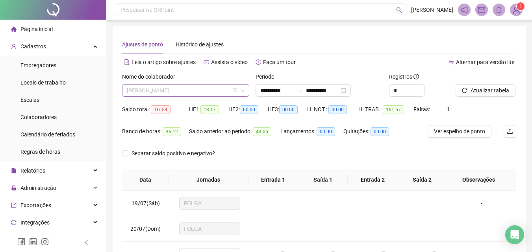
click at [175, 85] on span "[PERSON_NAME]" at bounding box center [186, 91] width 118 height 12
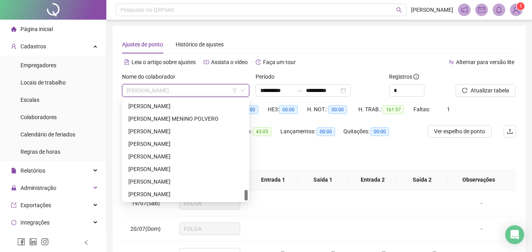
scroll to position [804, 0]
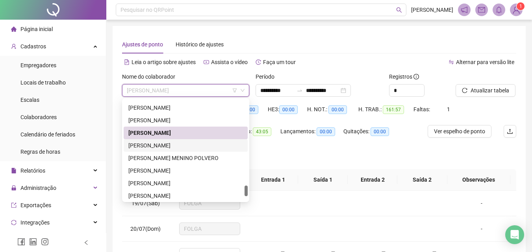
drag, startPoint x: 164, startPoint y: 147, endPoint x: 193, endPoint y: 131, distance: 33.3
click at [163, 147] on div "TATIANE FERREIRA MARQUES" at bounding box center [185, 145] width 115 height 9
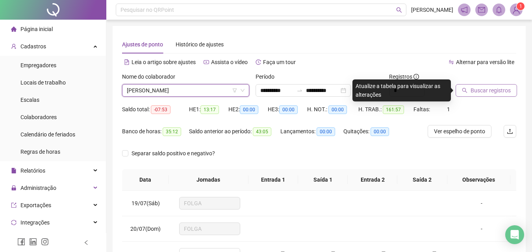
click at [486, 96] on button "Buscar registros" at bounding box center [485, 90] width 61 height 13
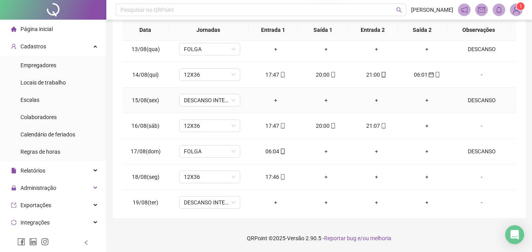
scroll to position [651, 0]
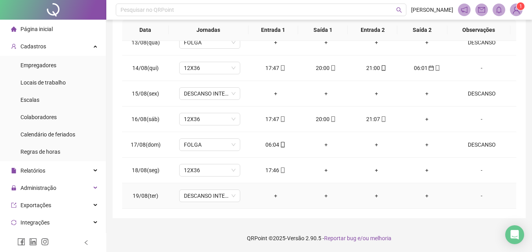
click at [480, 198] on div "-" at bounding box center [481, 196] width 46 height 9
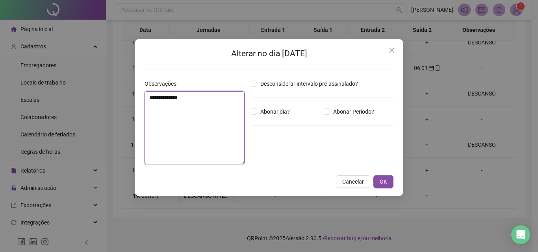
click at [217, 122] on textarea "**********" at bounding box center [194, 127] width 100 height 73
type textarea "********"
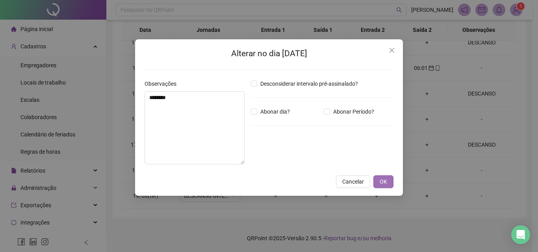
click at [385, 184] on span "OK" at bounding box center [382, 181] width 7 height 9
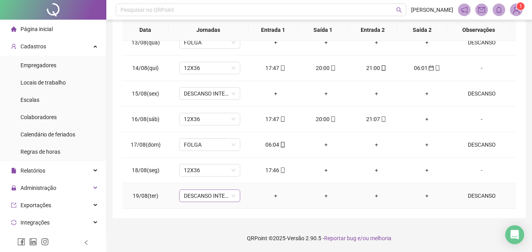
click at [226, 198] on span "DESCANSO INTER-JORNADA" at bounding box center [210, 196] width 52 height 12
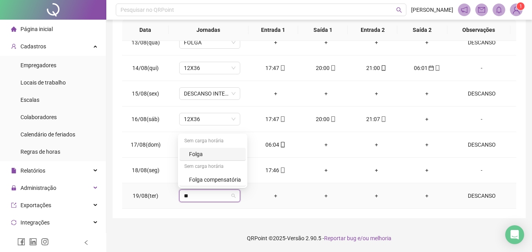
type input "***"
click at [200, 155] on div "Folga" at bounding box center [215, 154] width 52 height 9
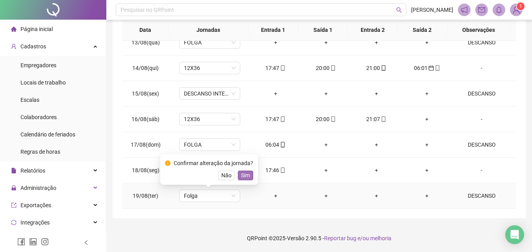
click at [244, 177] on span "Sim" at bounding box center [245, 175] width 9 height 9
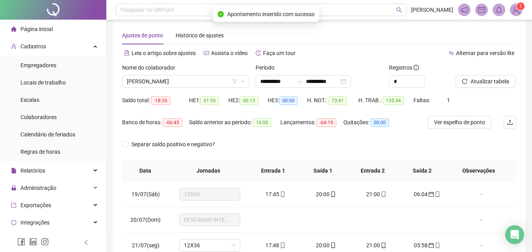
scroll to position [0, 0]
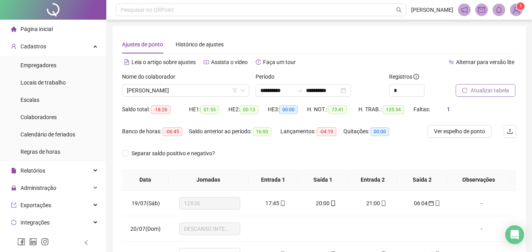
click at [504, 91] on span "Atualizar tabela" at bounding box center [489, 90] width 39 height 9
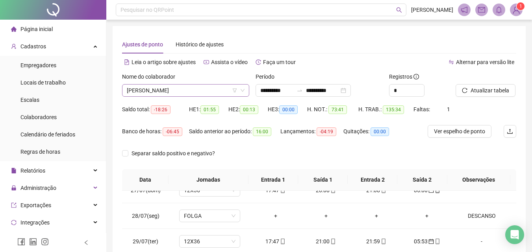
click at [224, 92] on span "TATIANE FERREIRA MARQUES" at bounding box center [186, 91] width 118 height 12
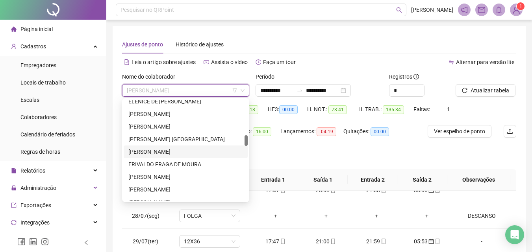
scroll to position [371, 0]
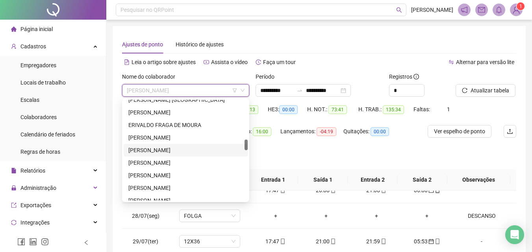
click at [152, 148] on div "FLAVIA BATISTA DO NASCIMENTO" at bounding box center [185, 150] width 115 height 9
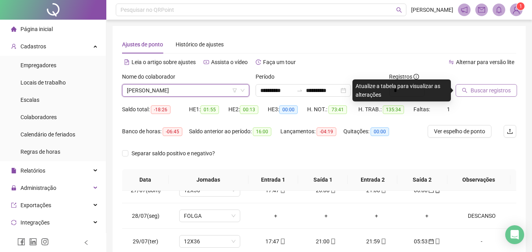
click at [484, 85] on button "Buscar registros" at bounding box center [485, 90] width 61 height 13
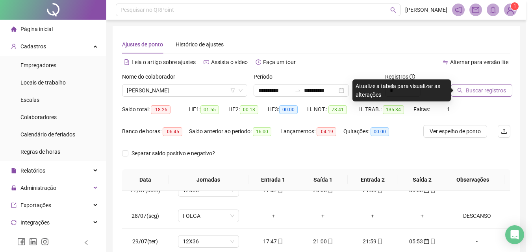
click at [484, 85] on div "Buscando registros Os registros de ponto estão sendo buscados... OK" at bounding box center [266, 126] width 532 height 252
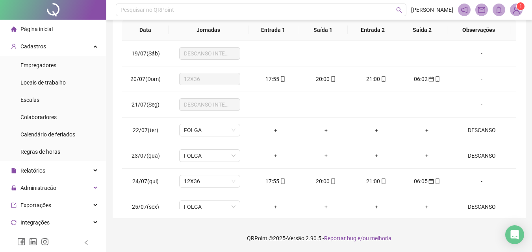
scroll to position [0, 0]
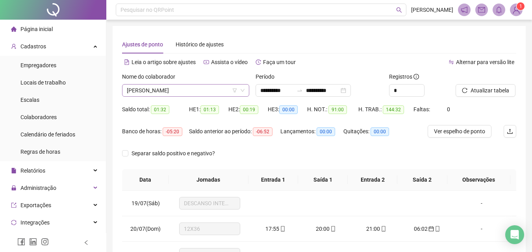
click at [194, 91] on span "FLAVIA BATISTA DO NASCIMENTO" at bounding box center [186, 91] width 118 height 12
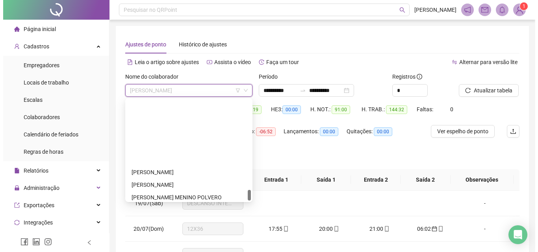
scroll to position [844, 0]
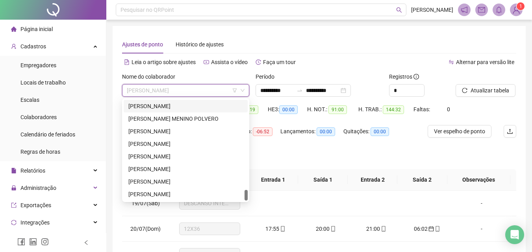
click at [169, 105] on div "TATIANE FERREIRA MARQUES" at bounding box center [185, 106] width 115 height 9
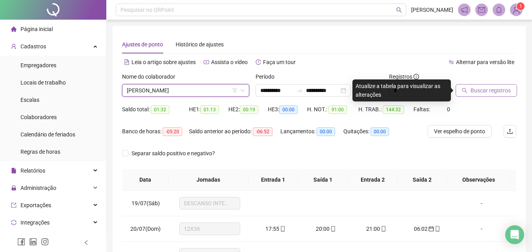
click at [480, 93] on span "Buscar registros" at bounding box center [490, 90] width 40 height 9
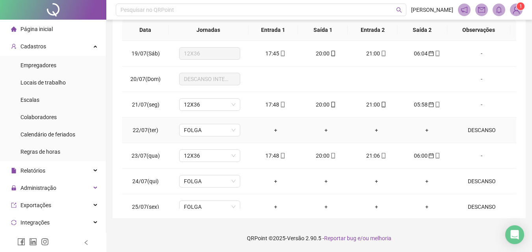
scroll to position [111, 0]
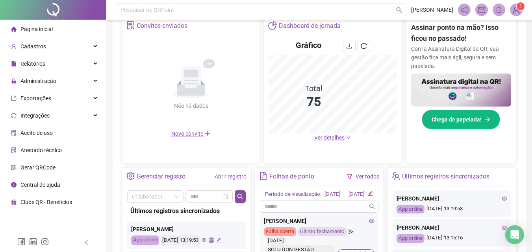
scroll to position [157, 0]
click at [220, 175] on link "Abrir registro" at bounding box center [230, 176] width 32 height 6
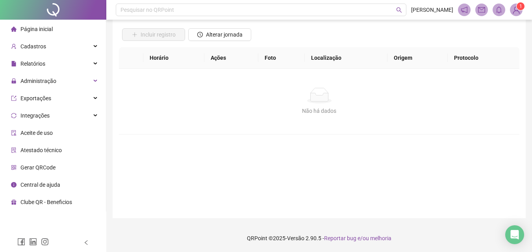
scroll to position [53, 0]
click at [222, 35] on span "Alterar jornada" at bounding box center [224, 34] width 37 height 9
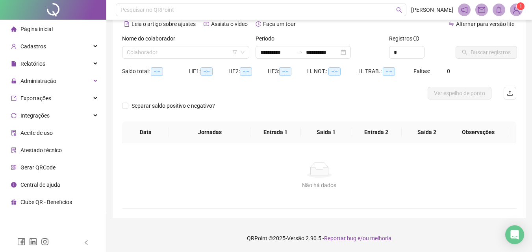
scroll to position [38, 0]
click at [223, 52] on input "search" at bounding box center [182, 52] width 111 height 12
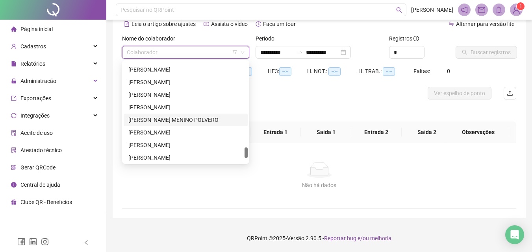
scroll to position [844, 0]
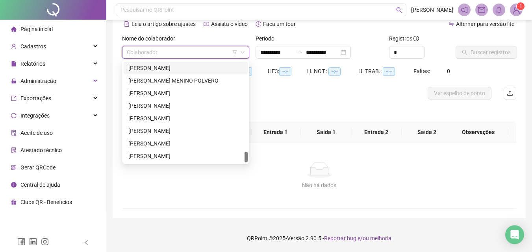
click at [150, 66] on div "[PERSON_NAME]" at bounding box center [185, 68] width 115 height 9
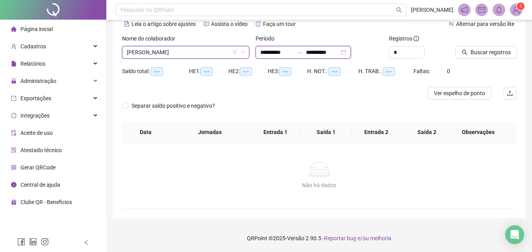
click at [320, 55] on input "**********" at bounding box center [322, 52] width 33 height 9
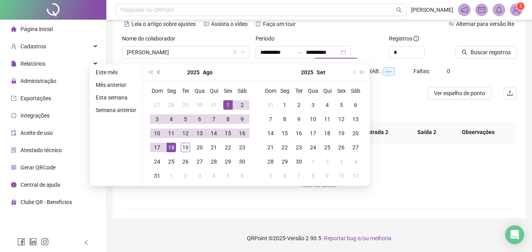
click at [156, 67] on button "prev-year" at bounding box center [159, 73] width 9 height 16
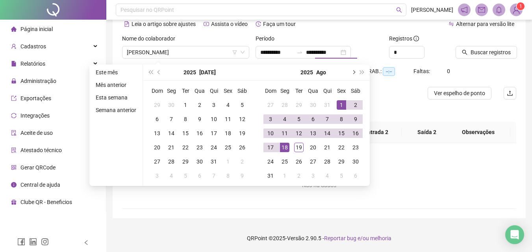
click at [350, 70] on button "next-year" at bounding box center [353, 73] width 9 height 16
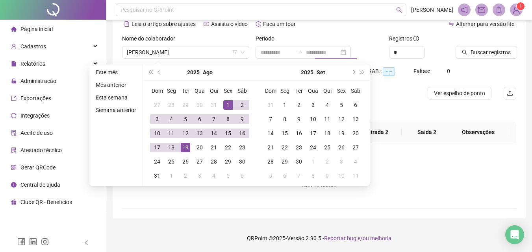
type input "**********"
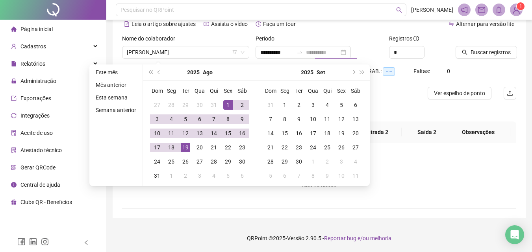
click at [183, 147] on div "19" at bounding box center [185, 147] width 9 height 9
click at [160, 70] on button "prev-year" at bounding box center [159, 73] width 9 height 16
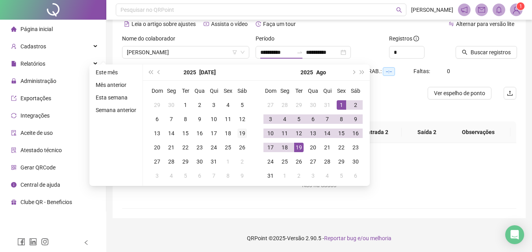
type input "**********"
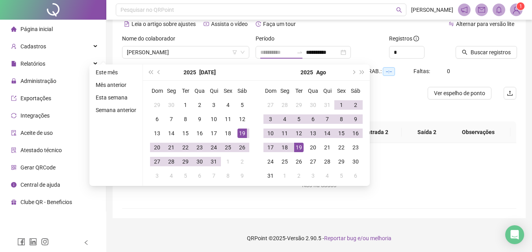
click at [242, 131] on div "19" at bounding box center [241, 133] width 9 height 9
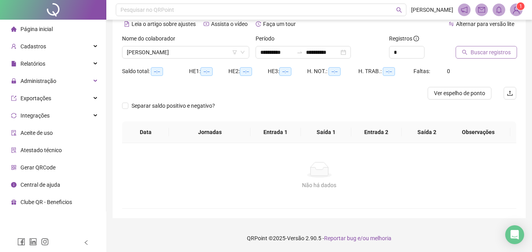
click at [494, 52] on span "Buscar registros" at bounding box center [490, 52] width 40 height 9
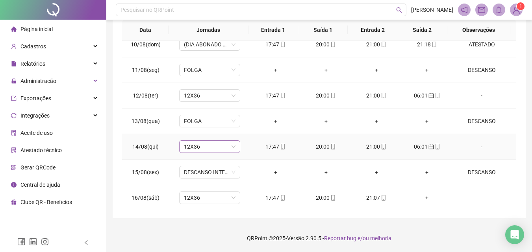
scroll to position [611, 0]
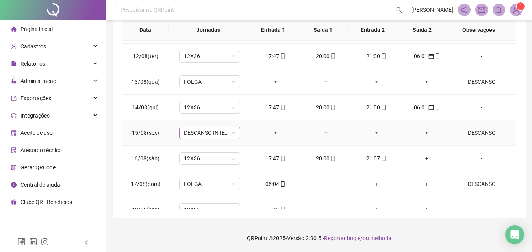
click at [207, 134] on span "DESCANSO INTER-JORNADA" at bounding box center [210, 133] width 52 height 12
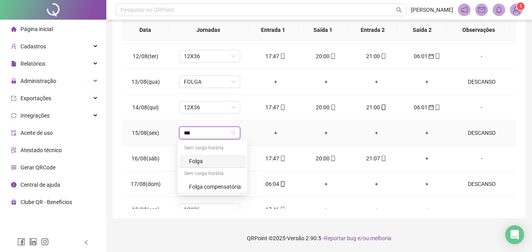
type input "****"
click at [205, 163] on div "Folga" at bounding box center [215, 161] width 52 height 9
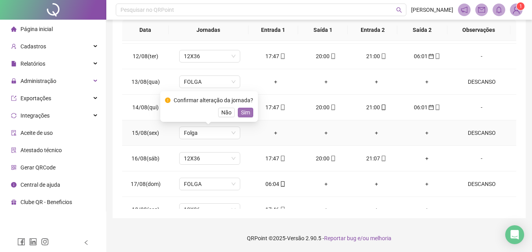
click at [251, 112] on button "Sim" at bounding box center [245, 112] width 15 height 9
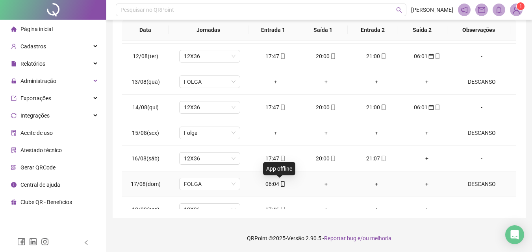
click at [281, 184] on icon "mobile" at bounding box center [283, 184] width 6 height 6
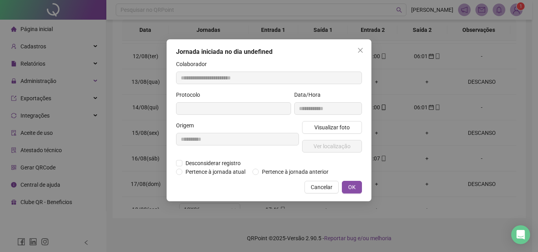
type input "**********"
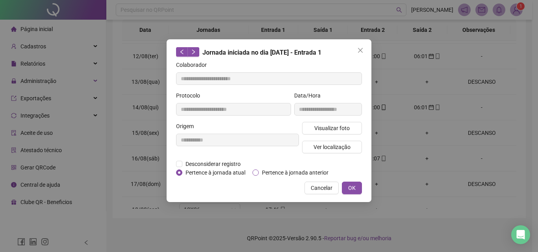
click at [267, 168] on span "Pertence à jornada anterior" at bounding box center [295, 172] width 73 height 9
click at [360, 184] on button "OK" at bounding box center [352, 188] width 20 height 13
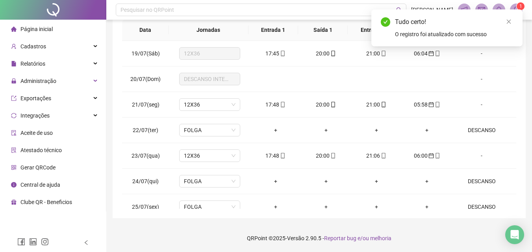
scroll to position [0, 0]
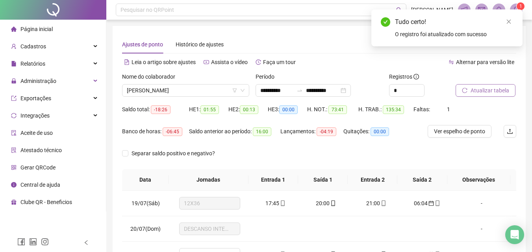
click at [478, 88] on span "Atualizar tabela" at bounding box center [489, 90] width 39 height 9
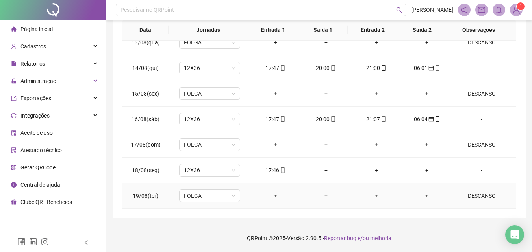
scroll to position [493, 0]
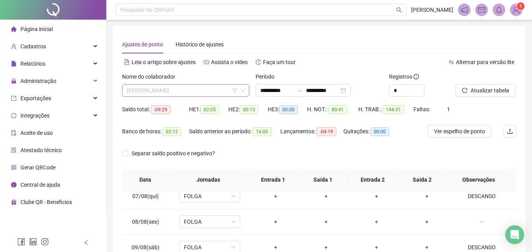
click at [186, 89] on span "TATIANE FERREIRA MARQUES" at bounding box center [186, 91] width 118 height 12
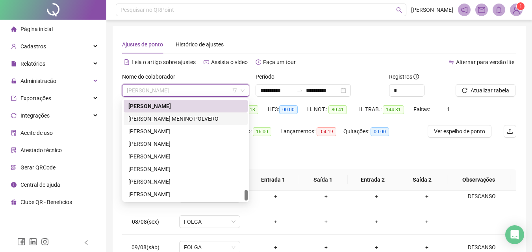
click at [153, 119] on div "TEOFILO MENINO POLVERO" at bounding box center [185, 119] width 115 height 9
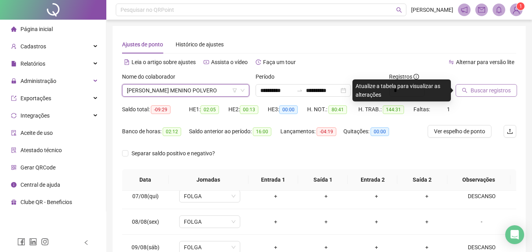
click at [488, 91] on span "Buscar registros" at bounding box center [490, 90] width 40 height 9
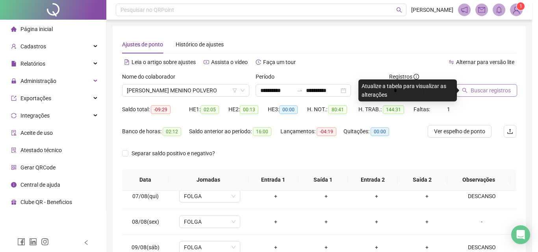
click at [488, 91] on div "Buscando registros Os registros de ponto estão sendo buscados... OK" at bounding box center [269, 126] width 538 height 252
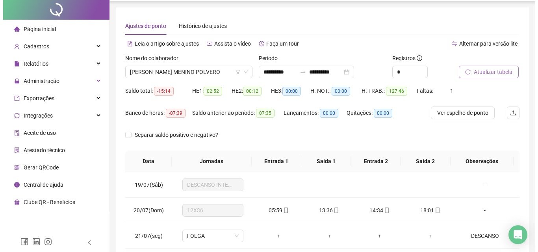
scroll to position [0, 0]
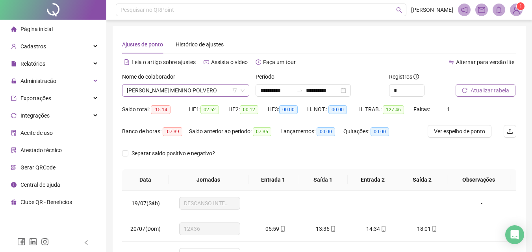
click at [189, 89] on span "TEOFILO MENINO POLVERO" at bounding box center [186, 91] width 118 height 12
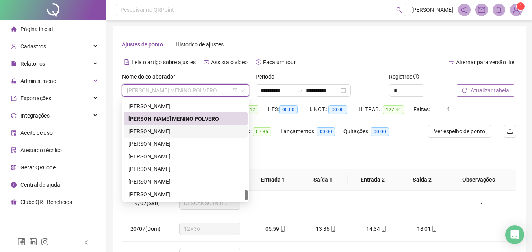
click at [155, 129] on div "THALITA VIEIRA GIANINI" at bounding box center [185, 131] width 115 height 9
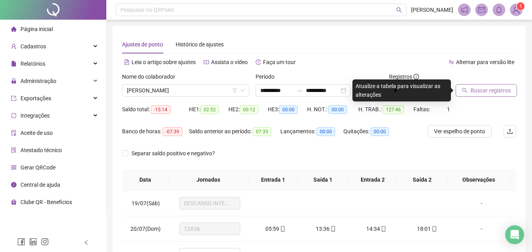
click at [483, 88] on span "Buscar registros" at bounding box center [490, 90] width 40 height 9
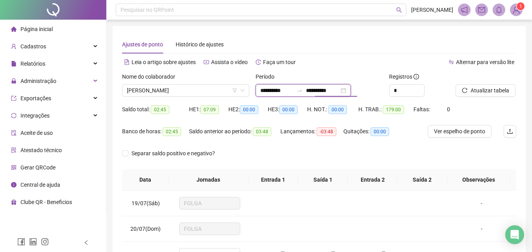
click at [330, 88] on input "**********" at bounding box center [322, 90] width 33 height 9
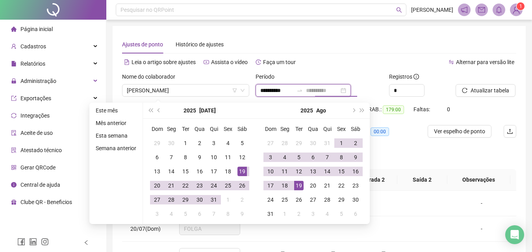
type input "**********"
click at [292, 183] on td "19" at bounding box center [299, 186] width 14 height 14
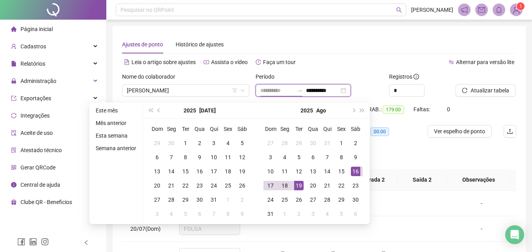
type input "**********"
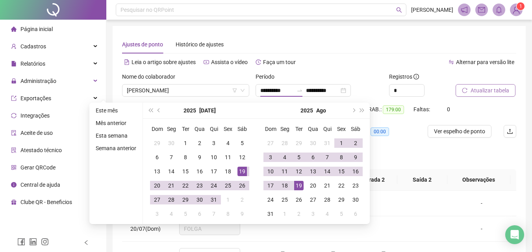
click at [477, 94] on span "Atualizar tabela" at bounding box center [489, 90] width 39 height 9
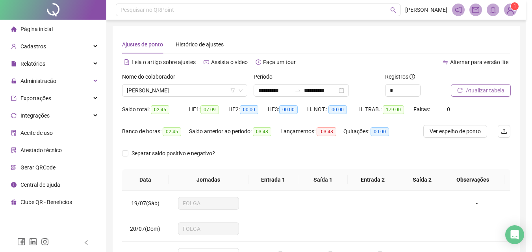
click at [477, 94] on div "Atualizando tabela Atualizando e reorganizando os registros... OK" at bounding box center [266, 126] width 532 height 252
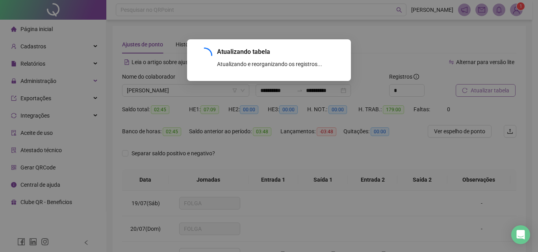
click at [477, 94] on div "Atualizando tabela Atualizando e reorganizando os registros... OK" at bounding box center [269, 126] width 538 height 252
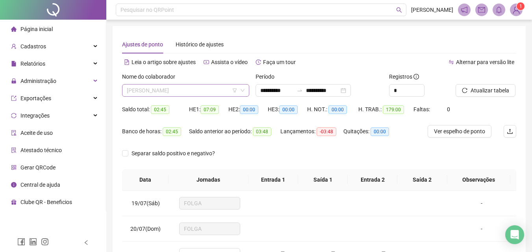
click at [197, 88] on span "THALITA VIEIRA GIANINI" at bounding box center [186, 91] width 118 height 12
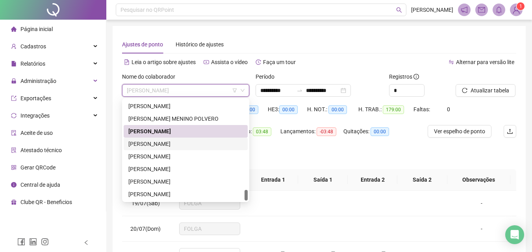
click at [159, 144] on div "VALERIA BALTAZAR BARBOSA RIBEIRO" at bounding box center [185, 144] width 115 height 9
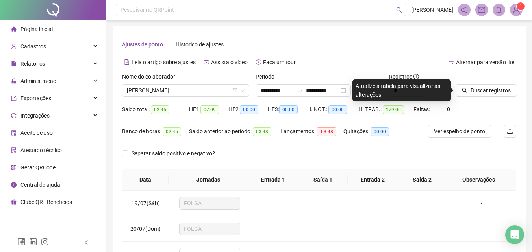
click at [501, 81] on div "Buscar registros" at bounding box center [485, 84] width 61 height 24
click at [498, 93] on span "Buscar registros" at bounding box center [490, 90] width 40 height 9
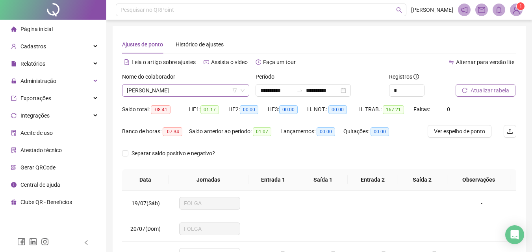
click at [172, 90] on span "VALERIA BALTAZAR BARBOSA RIBEIRO" at bounding box center [186, 91] width 118 height 12
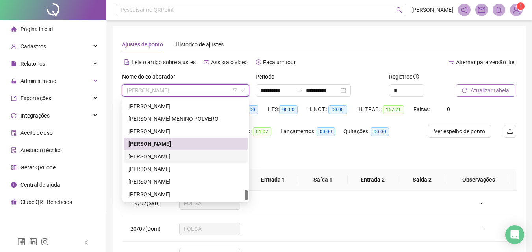
click at [140, 157] on div "VANESSA DE MORAES" at bounding box center [185, 156] width 115 height 9
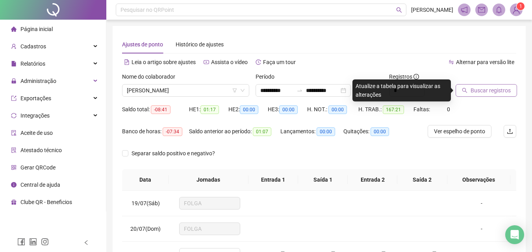
click at [469, 92] on button "Buscar registros" at bounding box center [485, 90] width 61 height 13
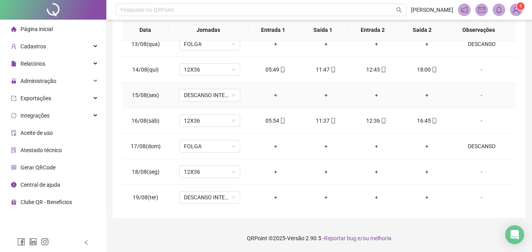
scroll to position [651, 0]
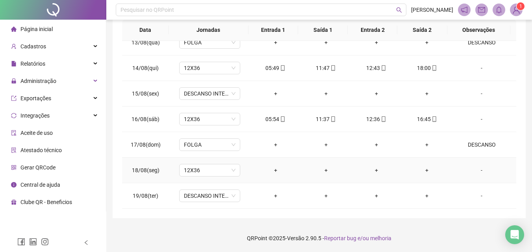
click at [475, 170] on div "-" at bounding box center [481, 170] width 46 height 9
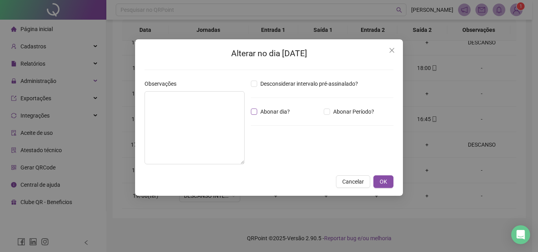
click at [258, 113] on span "Abonar dia?" at bounding box center [275, 111] width 36 height 9
click at [195, 114] on textarea at bounding box center [194, 127] width 100 height 73
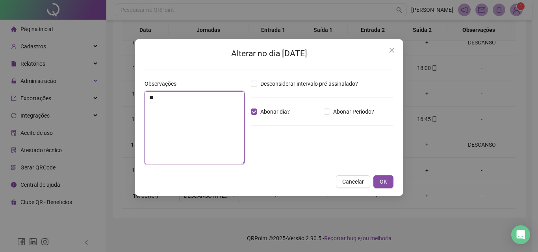
type textarea "*"
type textarea "********"
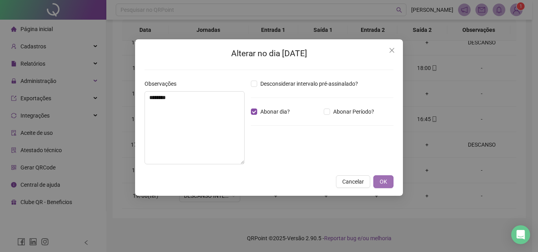
click at [383, 178] on span "OK" at bounding box center [382, 181] width 7 height 9
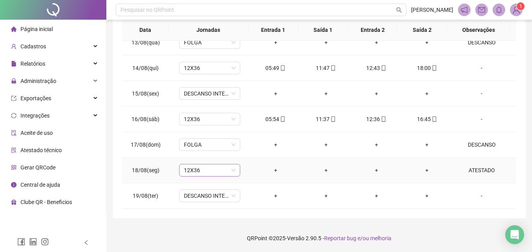
click at [196, 169] on span "12X36" at bounding box center [210, 170] width 52 height 12
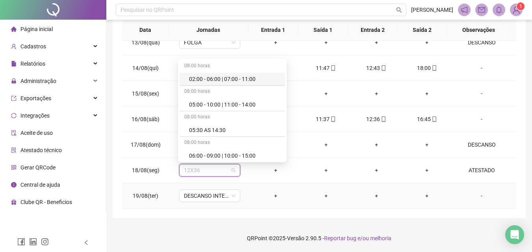
click at [477, 199] on div "-" at bounding box center [481, 196] width 46 height 9
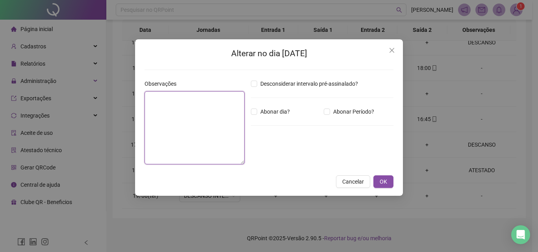
click at [187, 128] on textarea at bounding box center [194, 127] width 100 height 73
type textarea "********"
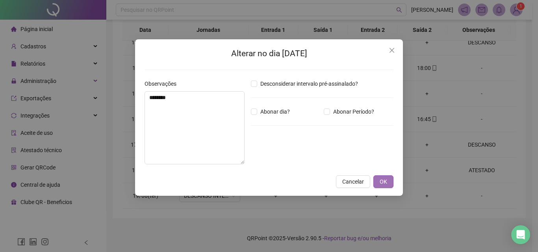
click at [386, 182] on span "OK" at bounding box center [382, 181] width 7 height 9
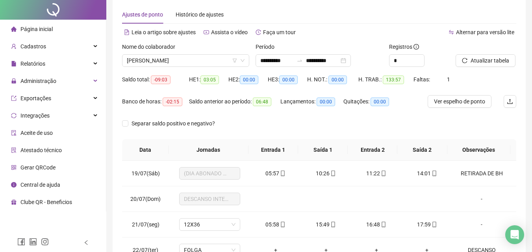
scroll to position [0, 0]
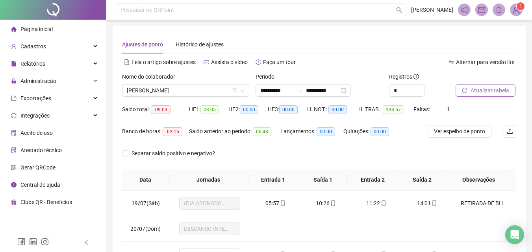
click at [477, 87] on span "Atualizar tabela" at bounding box center [489, 90] width 39 height 9
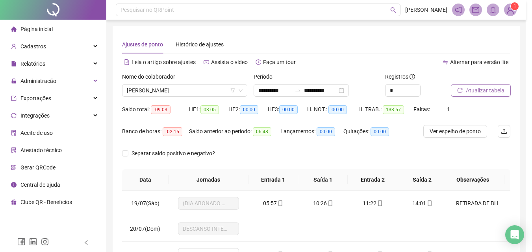
click at [477, 87] on div "Atualizando tabela Atualizando e reorganizando os registros... OK" at bounding box center [266, 126] width 532 height 252
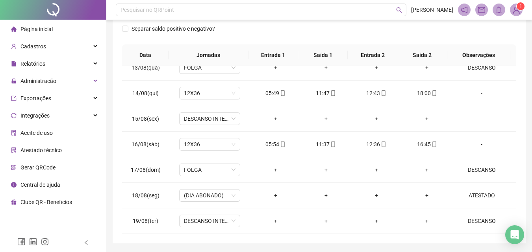
scroll to position [150, 0]
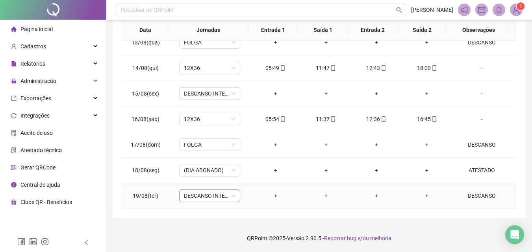
click at [209, 194] on span "DESCANSO INTER-JORNADA" at bounding box center [210, 196] width 52 height 12
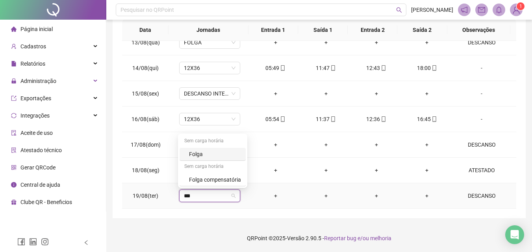
type input "****"
click at [197, 156] on div "Folga" at bounding box center [215, 154] width 52 height 9
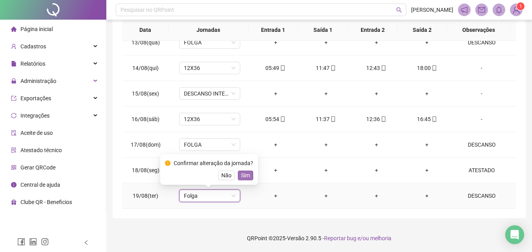
click at [245, 175] on span "Sim" at bounding box center [245, 175] width 9 height 9
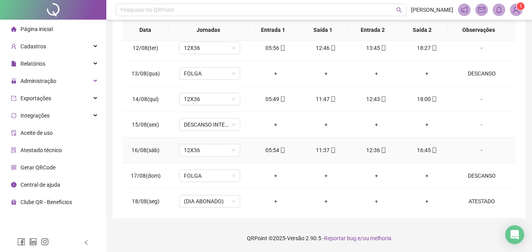
scroll to position [611, 0]
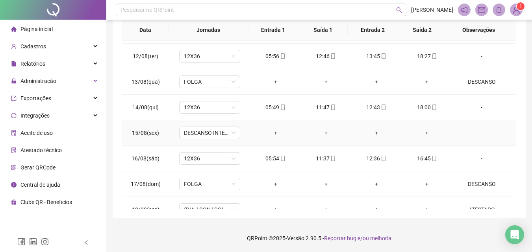
click at [476, 133] on div "-" at bounding box center [481, 133] width 46 height 9
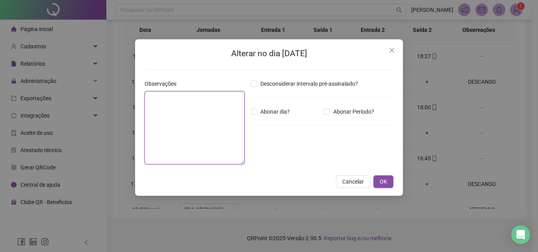
click at [162, 131] on textarea at bounding box center [194, 127] width 100 height 73
type textarea "********"
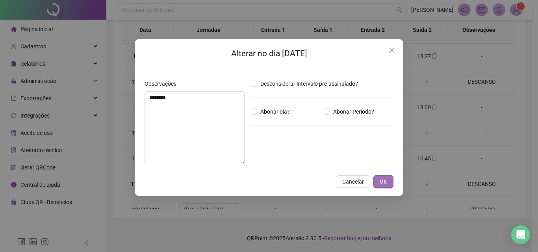
click at [385, 187] on button "OK" at bounding box center [383, 182] width 20 height 13
click at [381, 182] on div "Alterar no dia 15/08/2025 Observações ******** Desconsiderar intervalo pré-assi…" at bounding box center [269, 126] width 538 height 252
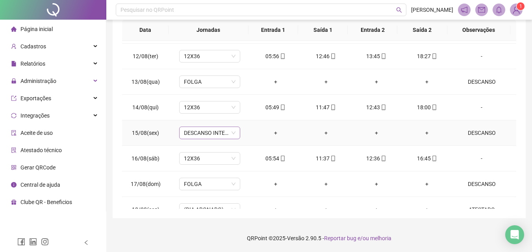
click at [202, 128] on span "DESCANSO INTER-JORNADA" at bounding box center [210, 133] width 52 height 12
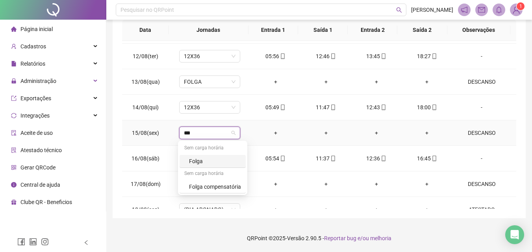
type input "****"
click at [216, 159] on div "Folga" at bounding box center [215, 161] width 52 height 9
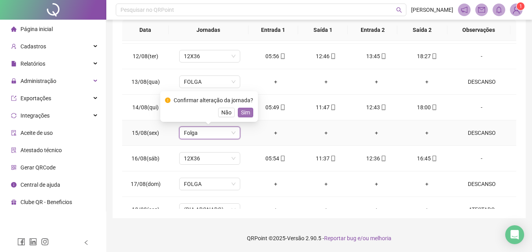
click at [241, 115] on span "Sim" at bounding box center [245, 112] width 9 height 9
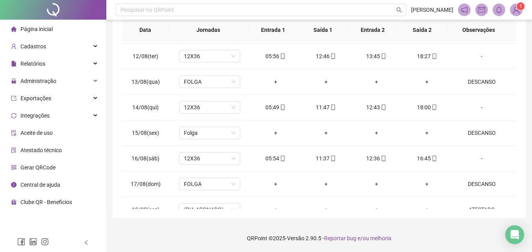
scroll to position [0, 0]
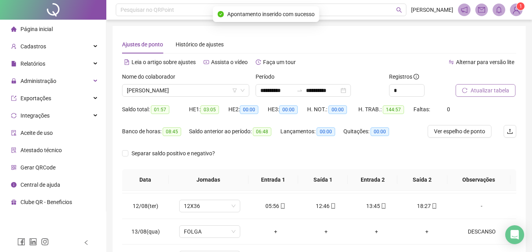
click at [477, 89] on span "Atualizar tabela" at bounding box center [489, 90] width 39 height 9
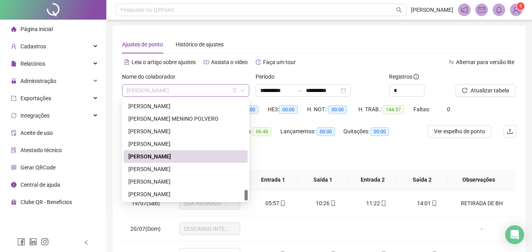
click at [185, 91] on span "VANESSA DE MORAES" at bounding box center [186, 91] width 118 height 12
click at [127, 168] on div "VANESSA FLAVIO COSTA" at bounding box center [186, 169] width 124 height 13
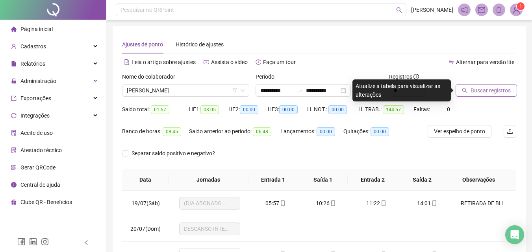
click at [511, 88] on button "Buscar registros" at bounding box center [485, 90] width 61 height 13
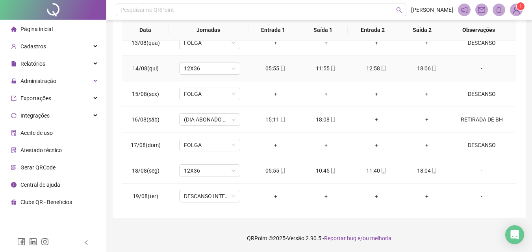
scroll to position [651, 0]
click at [473, 194] on div "-" at bounding box center [481, 196] width 46 height 9
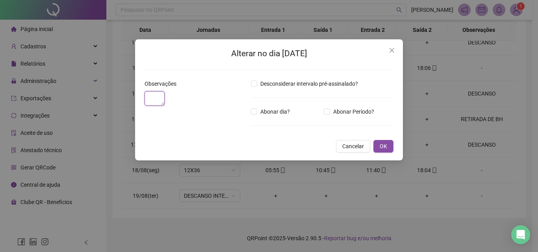
click at [164, 106] on textarea at bounding box center [154, 98] width 20 height 15
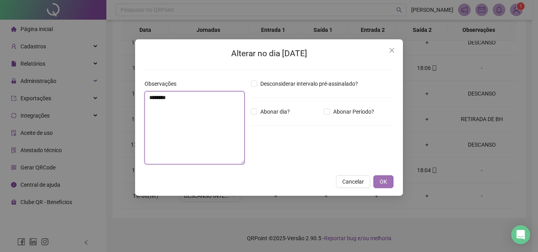
type textarea "********"
click at [378, 183] on button "OK" at bounding box center [383, 182] width 20 height 13
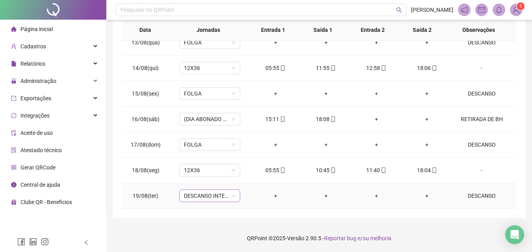
click at [214, 202] on div "DESCANSO INTER-JORNADA" at bounding box center [209, 196] width 61 height 13
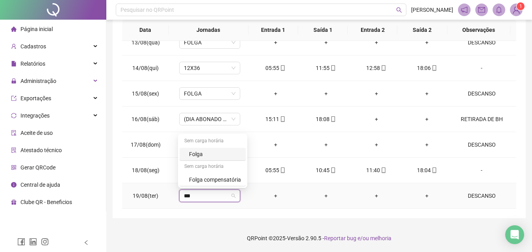
type input "****"
click at [197, 155] on div "Folga" at bounding box center [215, 154] width 52 height 9
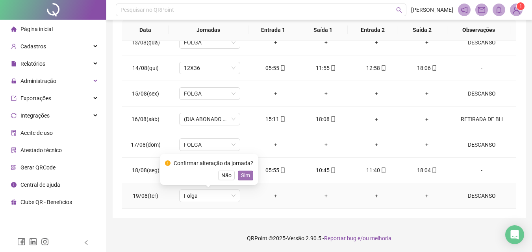
click at [241, 174] on span "Sim" at bounding box center [245, 175] width 9 height 9
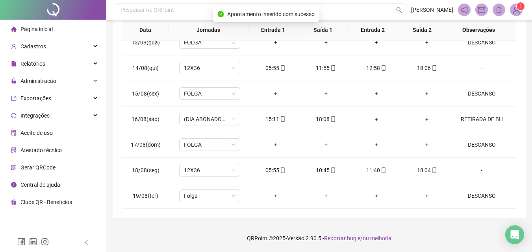
scroll to position [0, 0]
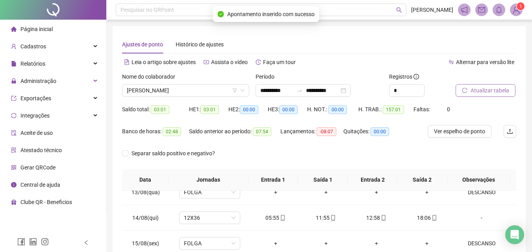
click at [479, 89] on span "Atualizar tabela" at bounding box center [489, 90] width 39 height 9
click at [175, 93] on span "VANESSA FLAVIO COSTA" at bounding box center [186, 91] width 118 height 12
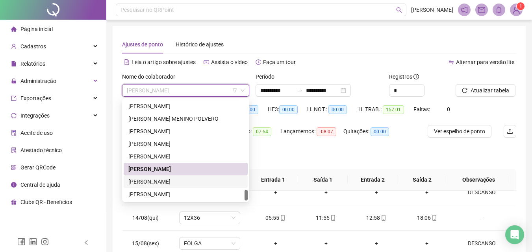
click at [152, 182] on div "VICTORIA BARBARA SANTOS SILVA" at bounding box center [185, 181] width 115 height 9
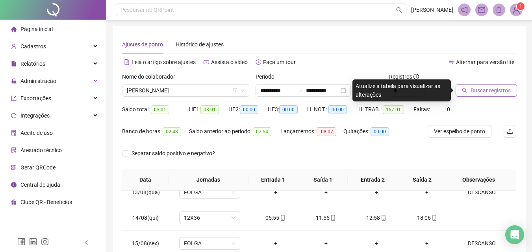
click at [481, 95] on button "Buscar registros" at bounding box center [485, 90] width 61 height 13
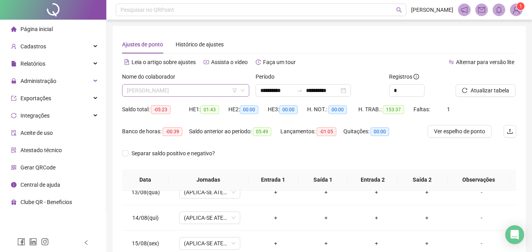
click at [168, 90] on span "VICTORIA BARBARA SANTOS SILVA" at bounding box center [186, 91] width 118 height 12
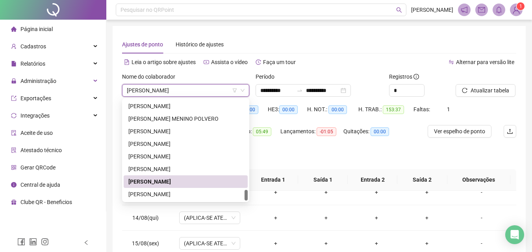
click at [167, 91] on span "VICTORIA BARBARA SANTOS SILVA" at bounding box center [186, 91] width 118 height 12
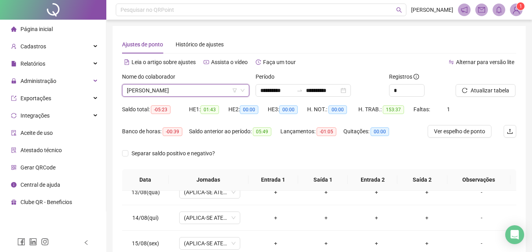
click at [167, 91] on span "VICTORIA BARBARA SANTOS SILVA" at bounding box center [186, 91] width 118 height 12
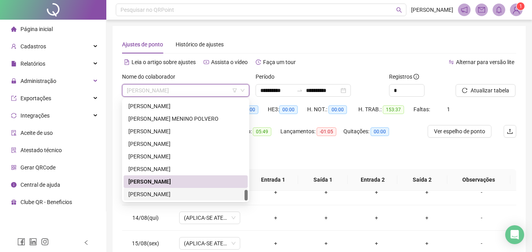
click at [169, 191] on div "ZELIA APARECIDA CARVALHO DE SOUZA" at bounding box center [185, 194] width 115 height 9
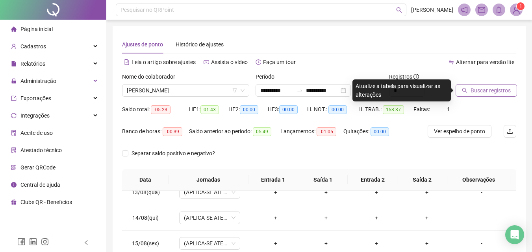
click at [490, 93] on span "Buscar registros" at bounding box center [490, 90] width 40 height 9
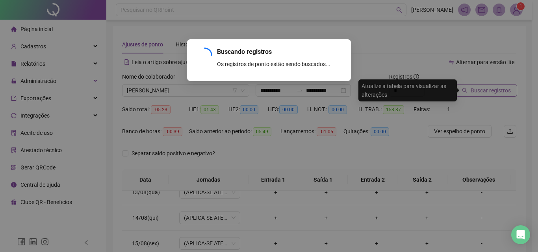
click at [490, 93] on div "Buscando registros Os registros de ponto estão sendo buscados... OK" at bounding box center [269, 126] width 538 height 252
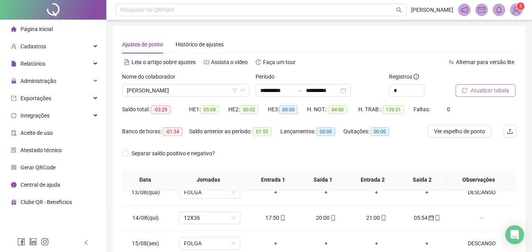
scroll to position [150, 0]
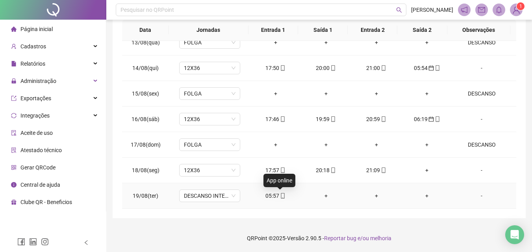
click at [280, 194] on icon "mobile" at bounding box center [283, 196] width 6 height 6
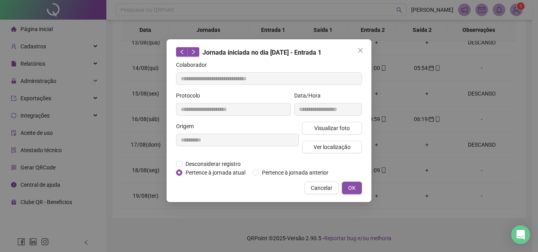
type input "**********"
click at [296, 170] on span "Pertence à jornada anterior" at bounding box center [295, 172] width 73 height 9
click at [346, 185] on button "OK" at bounding box center [352, 188] width 20 height 13
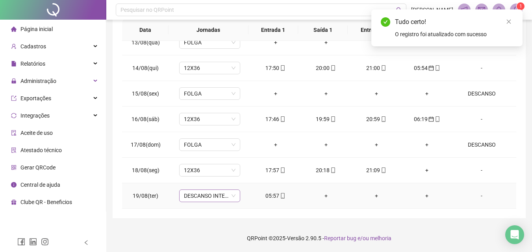
click at [206, 194] on span "DESCANSO INTER-JORNADA" at bounding box center [210, 196] width 52 height 12
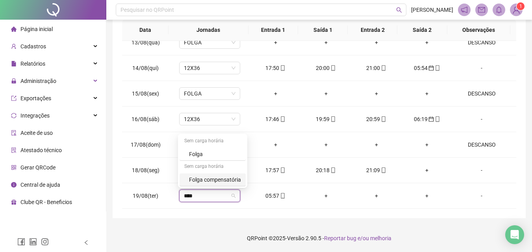
type input "****"
drag, startPoint x: 188, startPoint y: 213, endPoint x: 183, endPoint y: 216, distance: 5.5
click at [188, 213] on div "**********" at bounding box center [319, 47] width 413 height 342
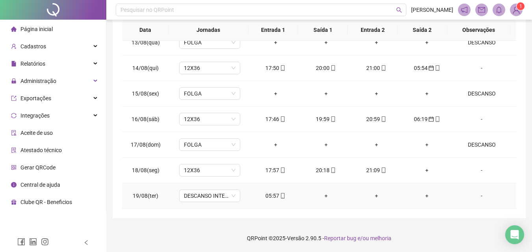
click at [480, 196] on div "-" at bounding box center [481, 196] width 46 height 9
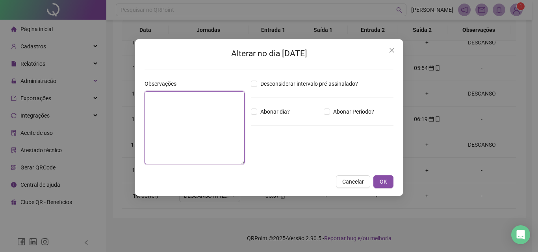
click at [186, 130] on textarea at bounding box center [194, 127] width 100 height 73
type textarea "********"
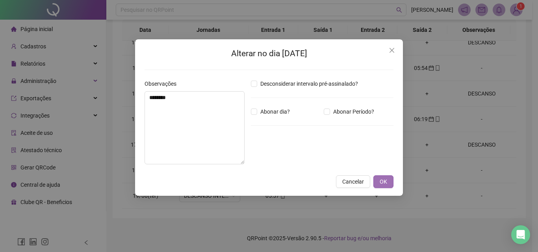
click at [386, 187] on button "OK" at bounding box center [383, 182] width 20 height 13
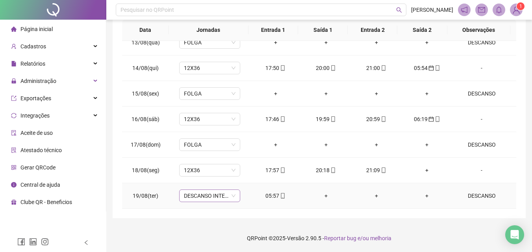
click at [205, 195] on span "DESCANSO INTER-JORNADA" at bounding box center [210, 196] width 52 height 12
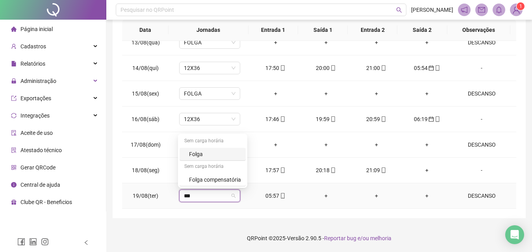
type input "****"
click at [203, 158] on div "Folga" at bounding box center [215, 154] width 52 height 9
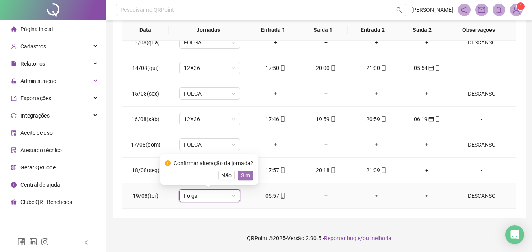
click at [243, 172] on span "Sim" at bounding box center [245, 175] width 9 height 9
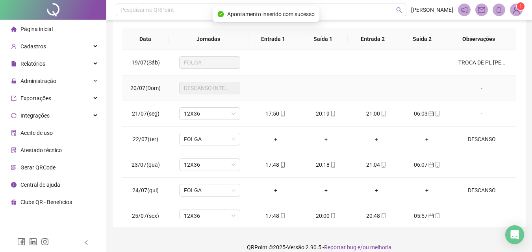
scroll to position [0, 0]
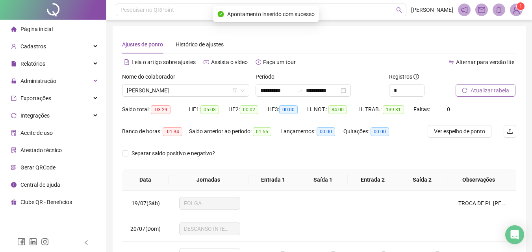
click at [496, 90] on span "Atualizar tabela" at bounding box center [489, 90] width 39 height 9
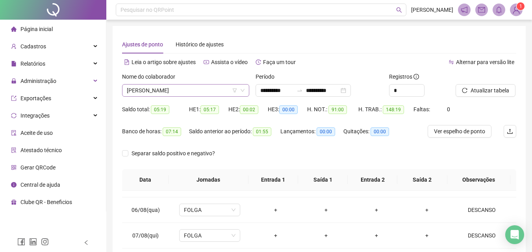
click at [191, 94] on span "ZELIA APARECIDA CARVALHO DE SOUZA" at bounding box center [186, 91] width 118 height 12
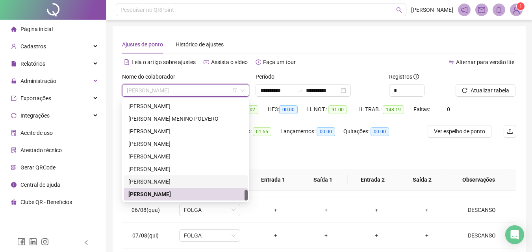
click at [159, 182] on div "VICTORIA BARBARA SANTOS SILVA" at bounding box center [185, 181] width 115 height 9
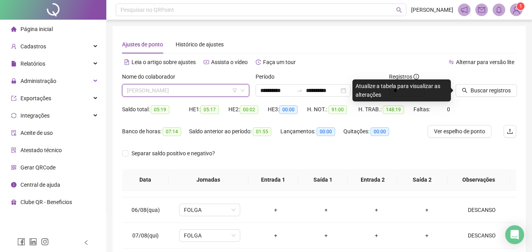
click at [209, 89] on span "VICTORIA BARBARA SANTOS SILVA" at bounding box center [186, 91] width 118 height 12
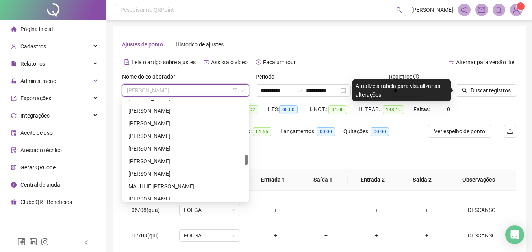
scroll to position [551, 0]
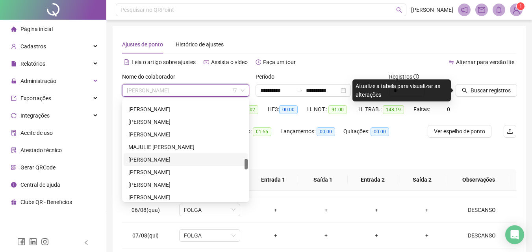
click at [171, 159] on div "[PERSON_NAME]" at bounding box center [185, 159] width 115 height 9
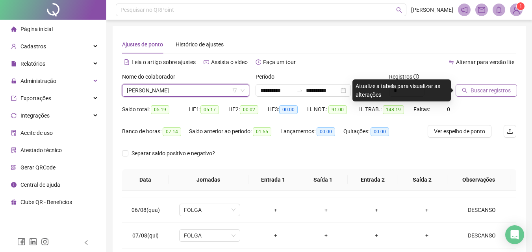
click at [502, 88] on span "Buscar registros" at bounding box center [490, 90] width 40 height 9
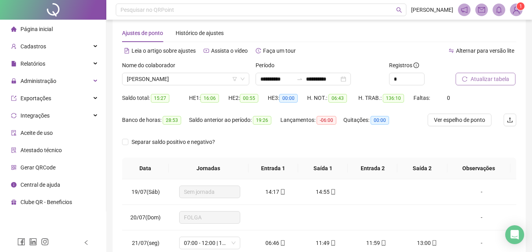
scroll to position [0, 0]
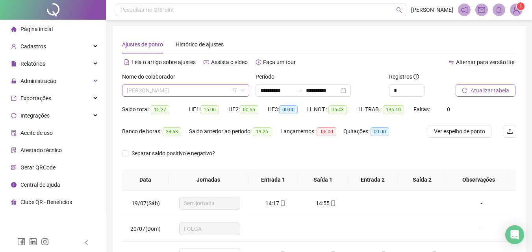
click at [215, 94] on span "[PERSON_NAME]" at bounding box center [186, 91] width 118 height 12
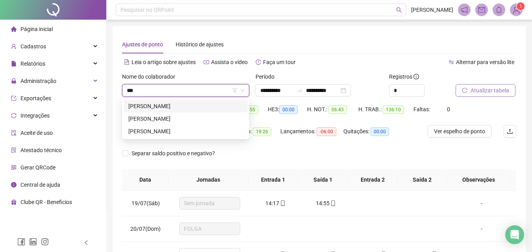
type input "****"
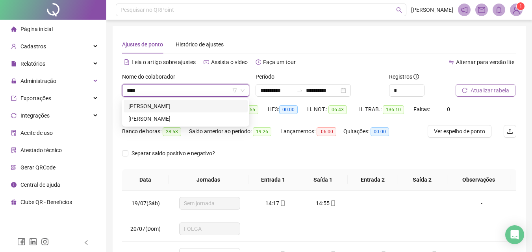
click at [186, 111] on div "MARIA ROSA DOS SANTOS MARIANO RIBEIRO" at bounding box center [186, 106] width 124 height 13
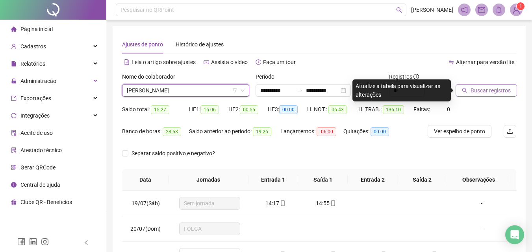
click at [195, 90] on span "MARIA ROSA DOS SANTOS MARIANO RIBEIRO" at bounding box center [186, 91] width 118 height 12
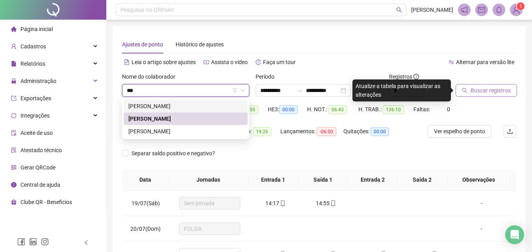
type input "****"
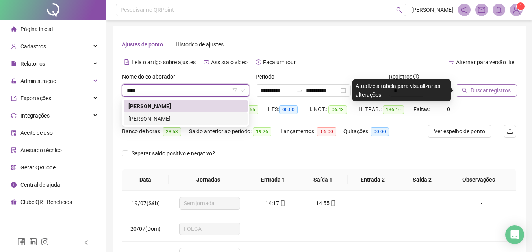
click at [178, 121] on div "ROSANA ALVES SOARES" at bounding box center [185, 119] width 115 height 9
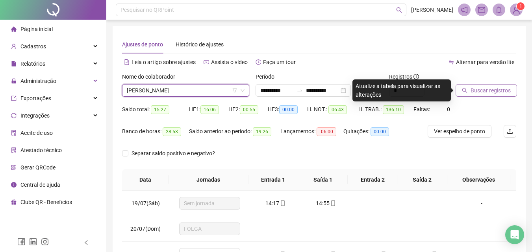
click at [499, 90] on span "Buscar registros" at bounding box center [490, 90] width 40 height 9
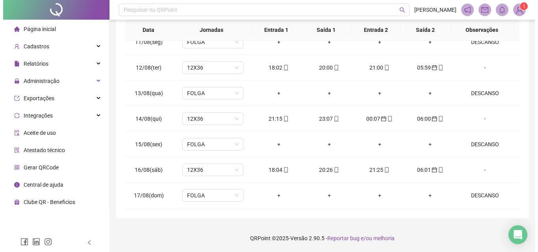
scroll to position [651, 0]
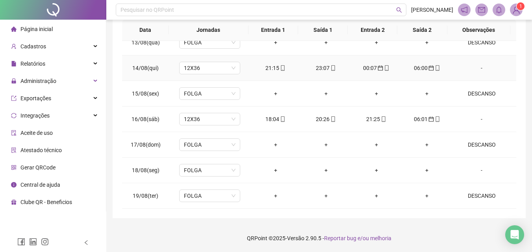
click at [476, 68] on div "-" at bounding box center [481, 68] width 46 height 9
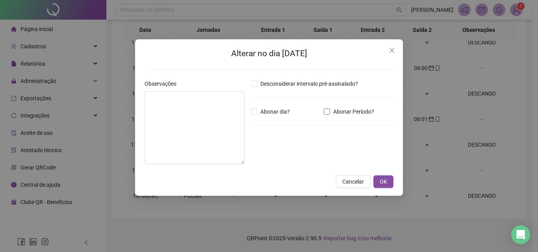
click at [336, 110] on span "Abonar Período?" at bounding box center [353, 111] width 47 height 9
click at [258, 155] on input "*****" at bounding box center [270, 154] width 31 height 9
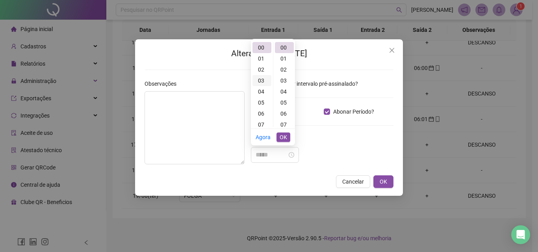
click at [262, 80] on div "03" at bounding box center [261, 80] width 19 height 11
click at [281, 51] on div "11" at bounding box center [284, 50] width 19 height 11
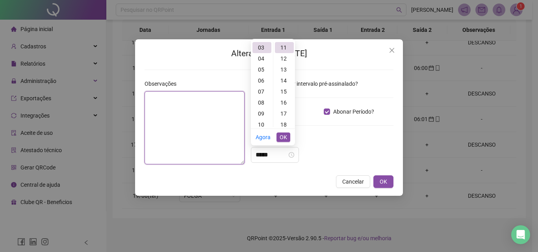
click at [155, 125] on textarea at bounding box center [194, 127] width 100 height 73
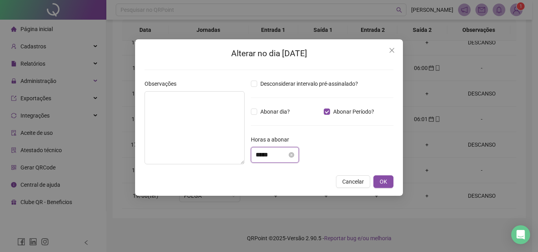
click at [258, 157] on input "*****" at bounding box center [270, 154] width 31 height 9
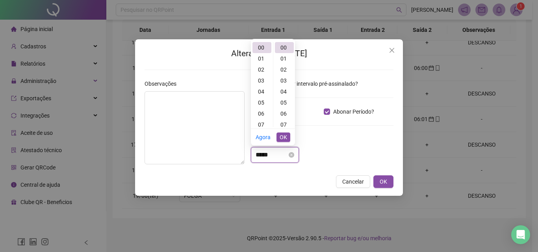
scroll to position [0, 0]
click at [260, 81] on div "03" at bounding box center [261, 80] width 19 height 11
click at [286, 92] on div "11" at bounding box center [284, 90] width 19 height 11
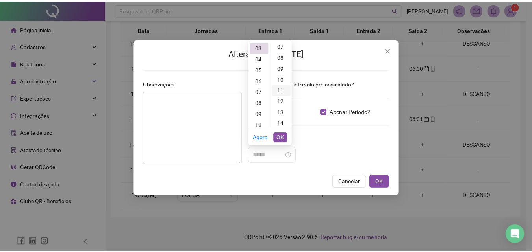
scroll to position [121, 0]
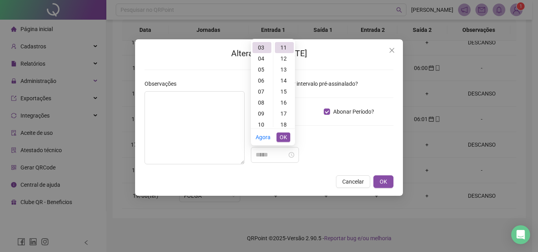
type input "*****"
click at [285, 139] on span "OK" at bounding box center [282, 137] width 7 height 9
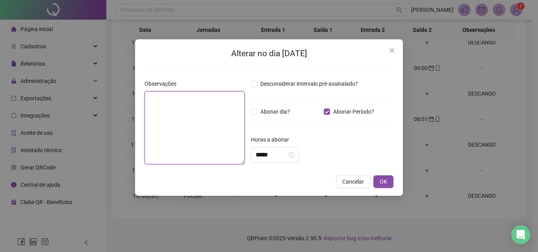
click at [205, 125] on textarea at bounding box center [194, 127] width 100 height 73
type textarea "**********"
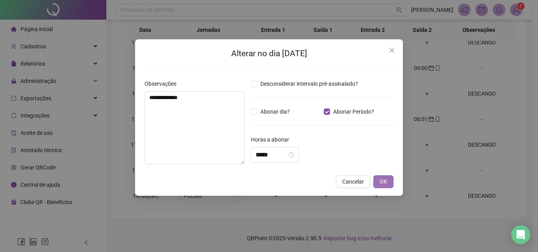
click at [390, 186] on button "OK" at bounding box center [383, 182] width 20 height 13
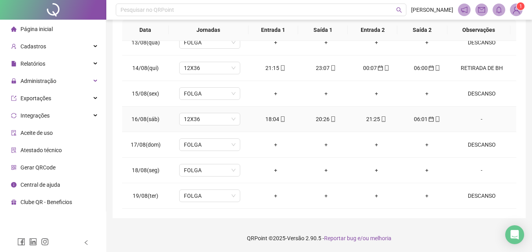
scroll to position [0, 0]
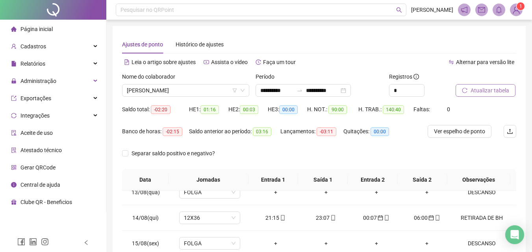
click at [466, 94] on button "Atualizar tabela" at bounding box center [485, 90] width 60 height 13
click at [17, 30] on div "Página inicial" at bounding box center [32, 29] width 42 height 16
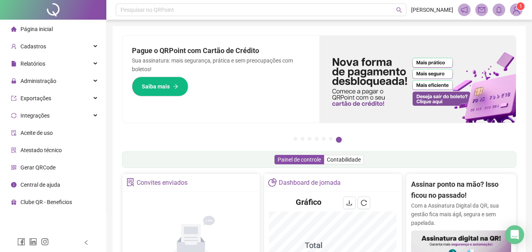
scroll to position [118, 0]
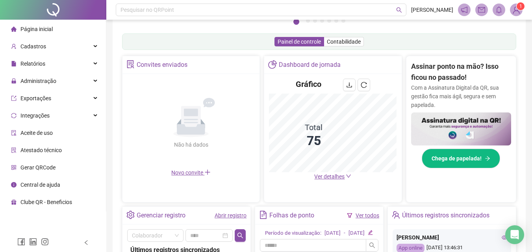
click at [230, 217] on link "Abrir registro" at bounding box center [230, 216] width 32 height 6
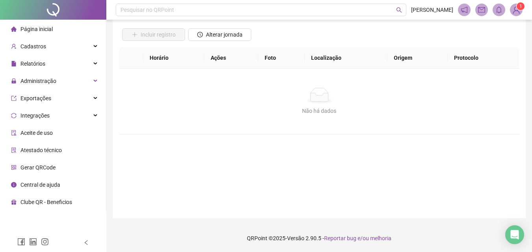
scroll to position [53, 0]
click at [215, 39] on button "Alterar jornada" at bounding box center [219, 34] width 63 height 13
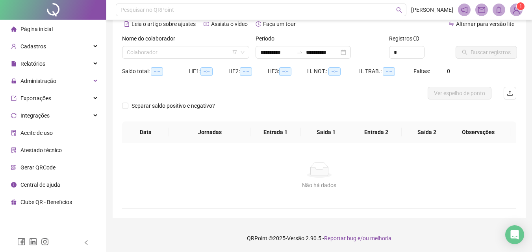
scroll to position [38, 0]
type input "**********"
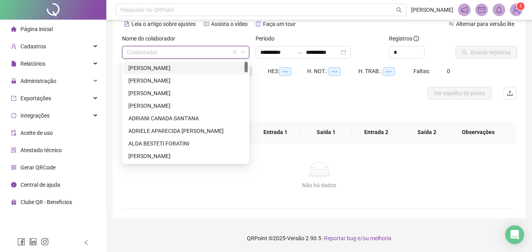
click at [192, 51] on input "search" at bounding box center [182, 52] width 111 height 12
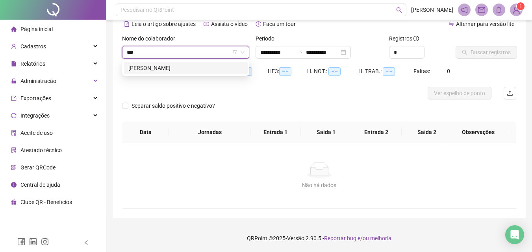
type input "****"
click at [189, 67] on div "TATIANE FERREIRA MARQUES" at bounding box center [185, 68] width 115 height 9
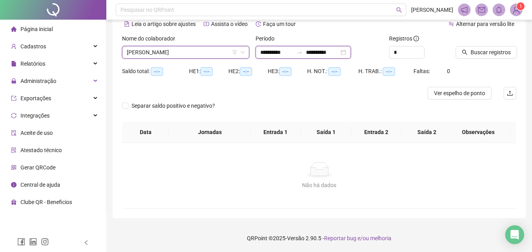
click at [269, 56] on input "**********" at bounding box center [276, 52] width 33 height 9
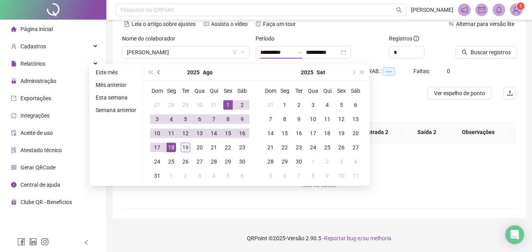
click at [155, 73] on button "prev-year" at bounding box center [159, 73] width 9 height 16
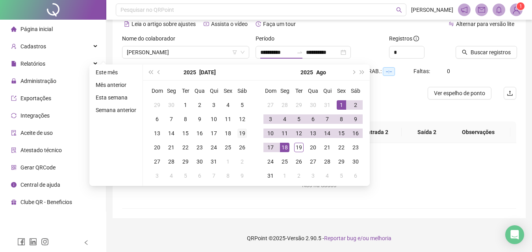
type input "**********"
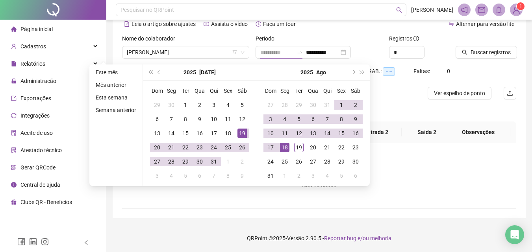
click at [242, 131] on div "19" at bounding box center [241, 133] width 9 height 9
type input "**********"
click at [299, 146] on div "19" at bounding box center [298, 147] width 9 height 9
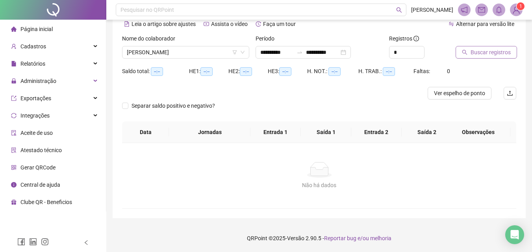
click at [475, 52] on span "Buscar registros" at bounding box center [490, 52] width 40 height 9
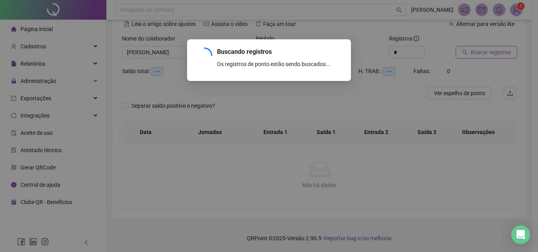
click at [474, 53] on div "Buscando registros Os registros de ponto estão sendo buscados... OK" at bounding box center [269, 126] width 538 height 252
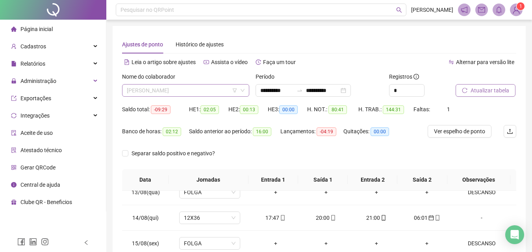
scroll to position [756, 0]
click at [211, 87] on span "TATIANE FERREIRA MARQUES" at bounding box center [186, 91] width 118 height 12
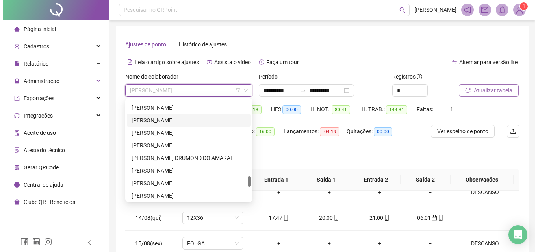
scroll to position [677, 0]
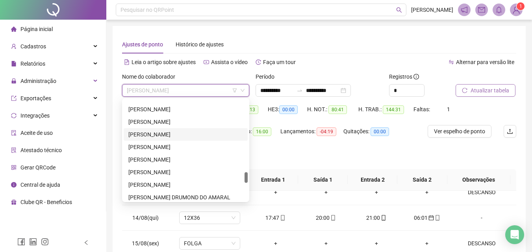
click at [150, 137] on div "PATRICIA JEANE FERREIRA DE MORAIS" at bounding box center [185, 134] width 115 height 9
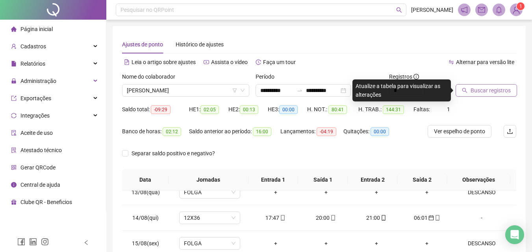
click at [483, 91] on span "Buscar registros" at bounding box center [490, 90] width 40 height 9
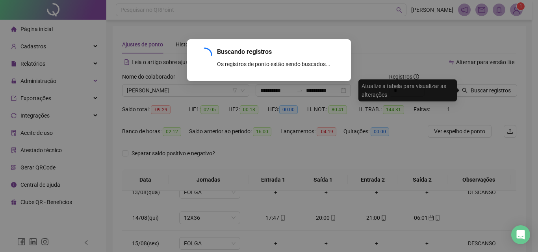
click at [499, 89] on div "Buscando registros Os registros de ponto estão sendo buscados... OK" at bounding box center [269, 126] width 538 height 252
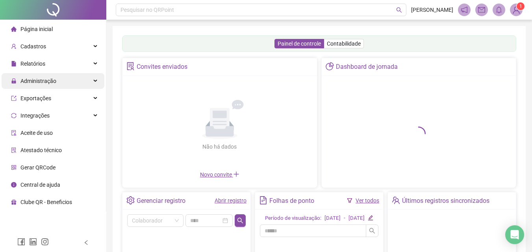
click at [90, 79] on div "Administração" at bounding box center [53, 81] width 103 height 16
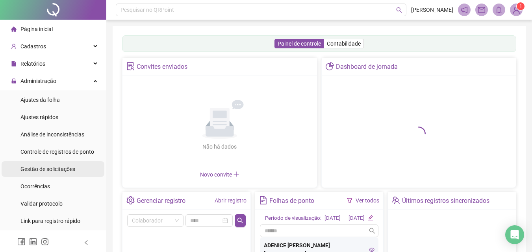
click at [51, 167] on span "Gestão de solicitações" at bounding box center [47, 169] width 55 height 6
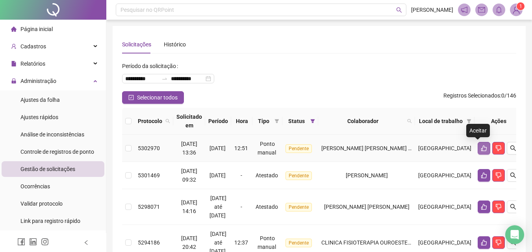
click at [477, 148] on button "button" at bounding box center [483, 148] width 13 height 13
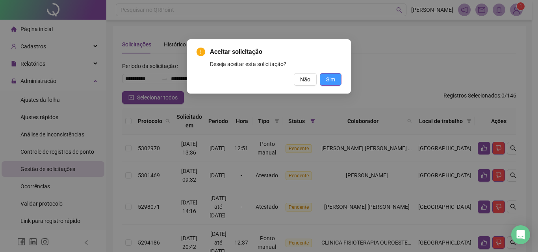
click at [331, 82] on span "Sim" at bounding box center [330, 79] width 9 height 9
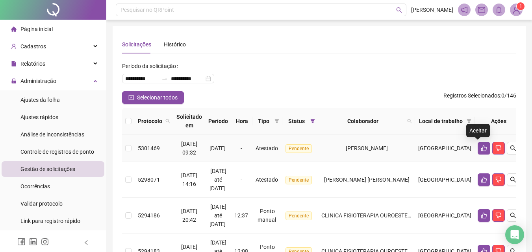
click at [480, 149] on icon "like" at bounding box center [483, 148] width 6 height 6
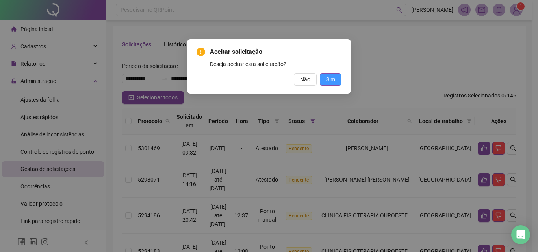
click at [330, 79] on span "Sim" at bounding box center [330, 79] width 9 height 9
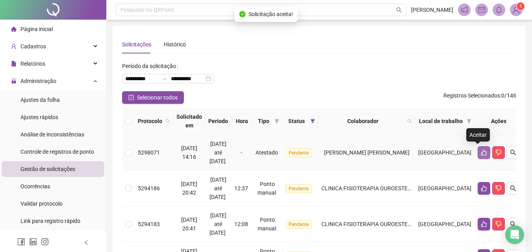
click at [480, 152] on icon "like" at bounding box center [483, 153] width 6 height 6
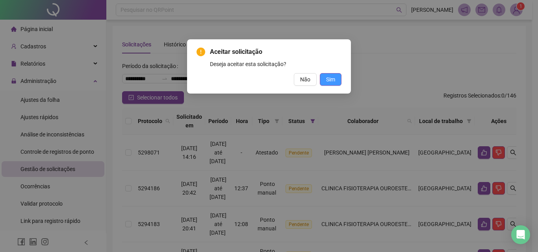
click at [330, 82] on span "Sim" at bounding box center [330, 79] width 9 height 9
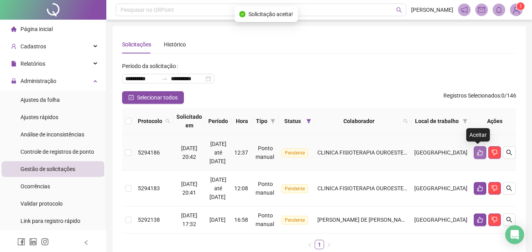
click at [473, 152] on button "button" at bounding box center [479, 152] width 13 height 13
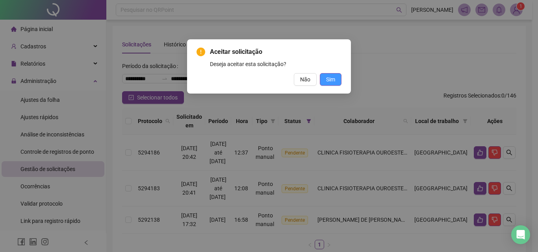
drag, startPoint x: 328, startPoint y: 77, endPoint x: 334, endPoint y: 81, distance: 7.6
click at [328, 77] on span "Sim" at bounding box center [330, 79] width 9 height 9
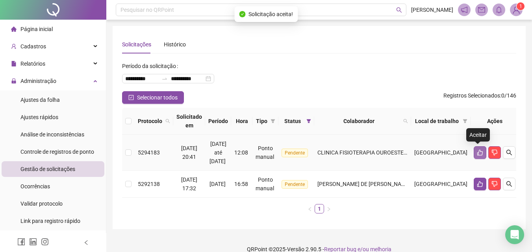
click at [477, 151] on icon "like" at bounding box center [480, 153] width 6 height 6
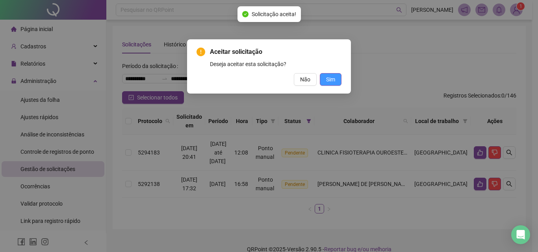
click at [337, 85] on button "Sim" at bounding box center [331, 79] width 22 height 13
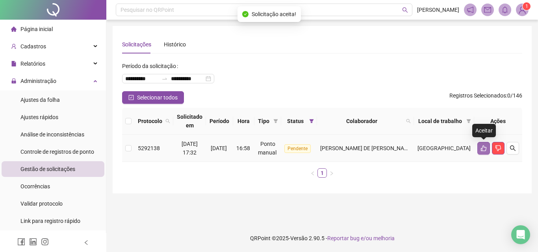
click at [479, 150] on button "button" at bounding box center [483, 148] width 13 height 13
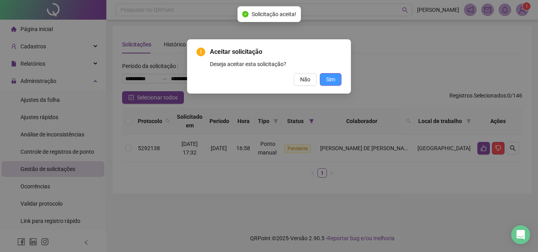
click at [325, 81] on button "Sim" at bounding box center [331, 79] width 22 height 13
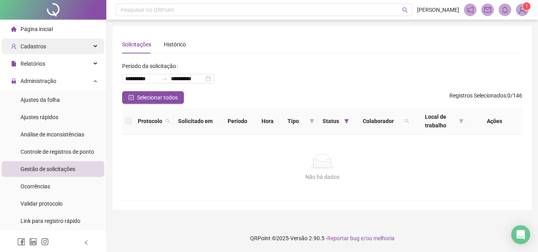
click at [18, 46] on span "Cadastros" at bounding box center [28, 46] width 35 height 6
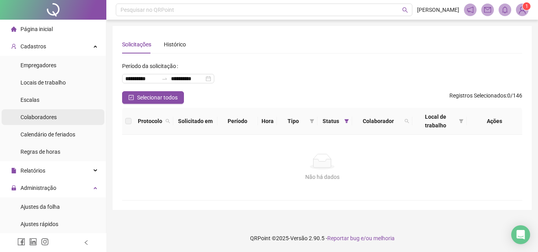
click at [36, 116] on span "Colaboradores" at bounding box center [38, 117] width 36 height 6
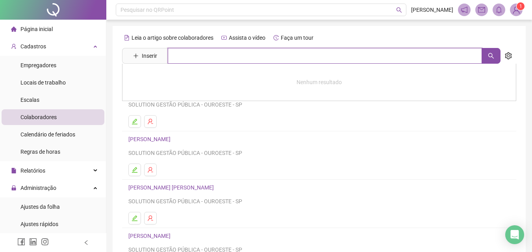
click at [175, 55] on input "text" at bounding box center [325, 56] width 314 height 16
type input "****"
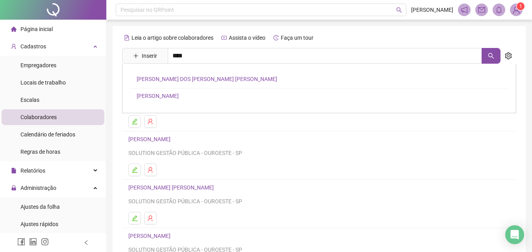
click at [161, 99] on link "[PERSON_NAME]" at bounding box center [158, 96] width 42 height 6
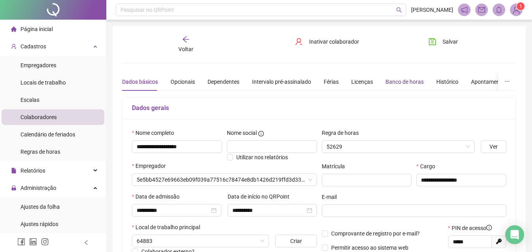
click at [386, 82] on div "Banco de horas" at bounding box center [404, 82] width 38 height 9
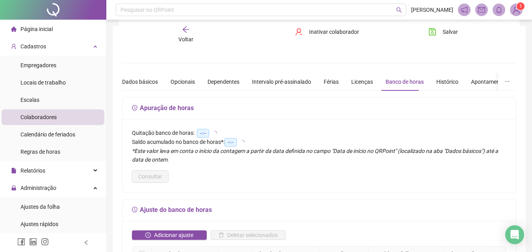
scroll to position [79, 0]
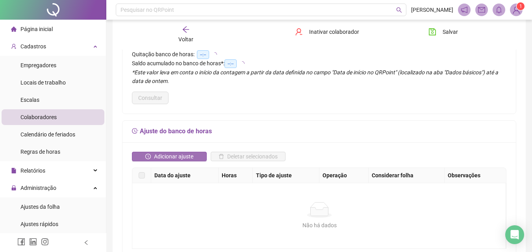
click at [179, 153] on span "Adicionar ajuste" at bounding box center [173, 156] width 39 height 9
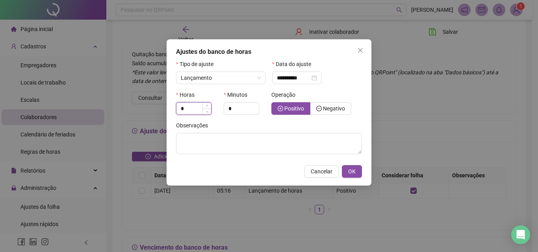
click at [186, 108] on input "*" at bounding box center [193, 109] width 35 height 12
type input "*"
click at [243, 114] on input "*" at bounding box center [241, 109] width 35 height 12
type input "**"
click at [333, 110] on span "Negativo" at bounding box center [334, 108] width 22 height 6
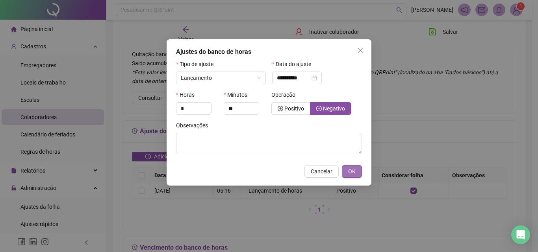
click at [355, 166] on button "OK" at bounding box center [352, 171] width 20 height 13
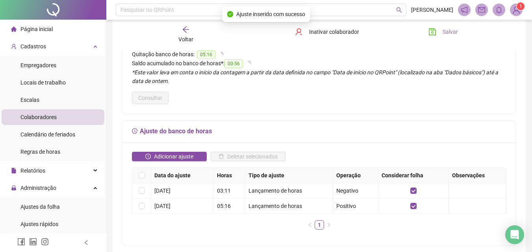
click at [453, 31] on span "Salvar" at bounding box center [449, 32] width 15 height 9
click at [453, 31] on span "Salvando" at bounding box center [453, 32] width 23 height 9
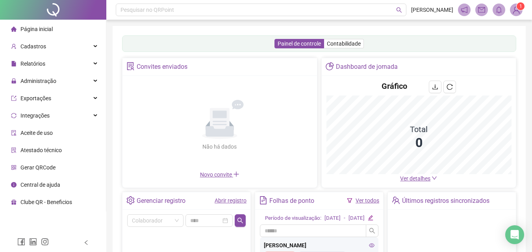
click at [235, 201] on link "Abrir registro" at bounding box center [230, 201] width 32 height 6
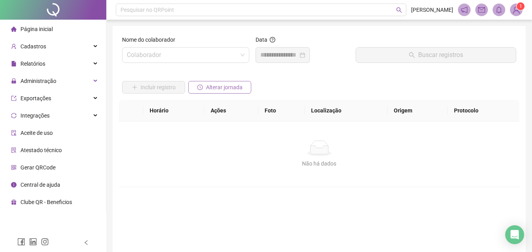
click at [228, 90] on span "Alterar jornada" at bounding box center [224, 87] width 37 height 9
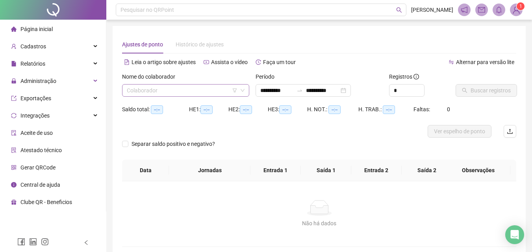
click at [201, 88] on input "search" at bounding box center [182, 91] width 111 height 12
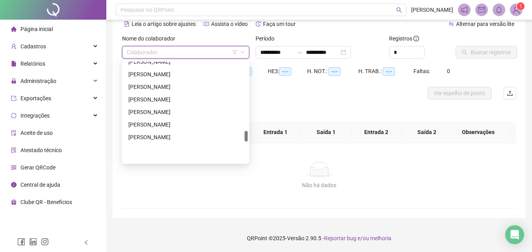
scroll to position [647, 0]
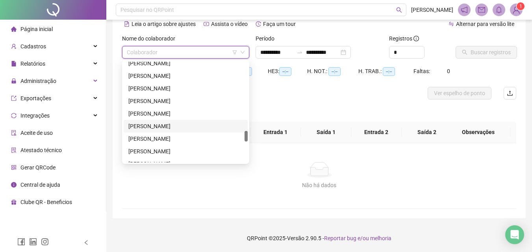
click at [147, 125] on div "PATRICIA JEANE FERREIRA DE MORAIS" at bounding box center [185, 126] width 115 height 9
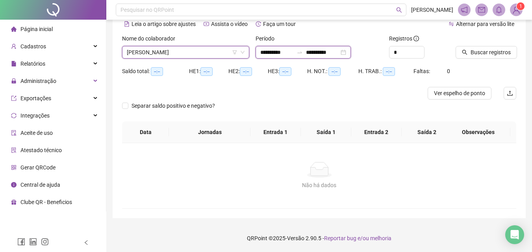
click at [283, 49] on input "**********" at bounding box center [276, 52] width 33 height 9
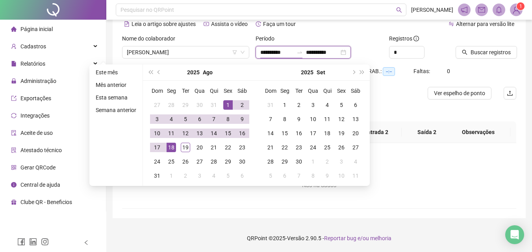
type input "**********"
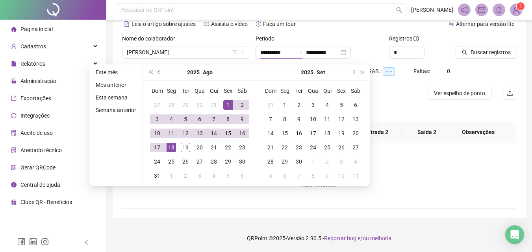
click at [162, 70] on button "prev-year" at bounding box center [159, 73] width 9 height 16
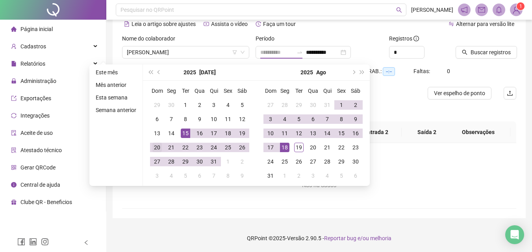
type input "**********"
click at [158, 148] on div "20" at bounding box center [156, 147] width 9 height 9
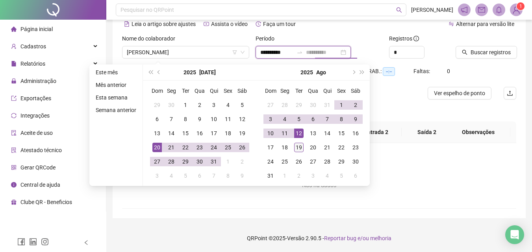
type input "**********"
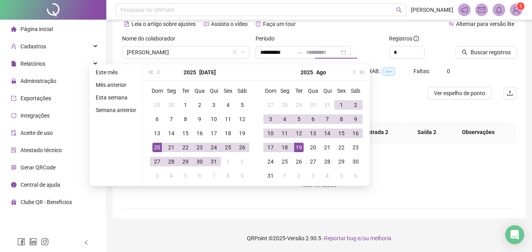
click at [299, 144] on div "19" at bounding box center [298, 147] width 9 height 9
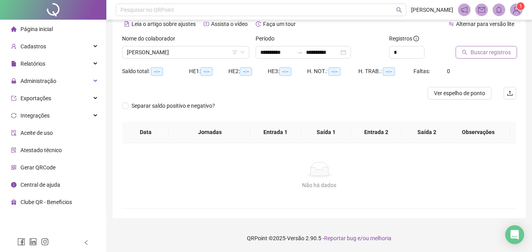
click at [481, 52] on span "Buscar registros" at bounding box center [490, 52] width 40 height 9
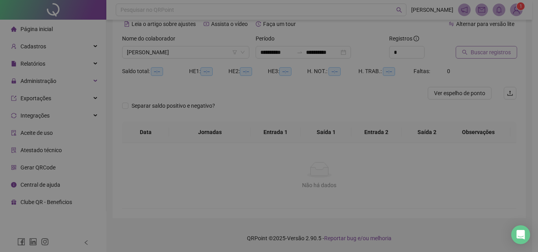
click at [481, 52] on div "Buscando registros Os registros de ponto estão sendo buscados... OK" at bounding box center [269, 126] width 538 height 252
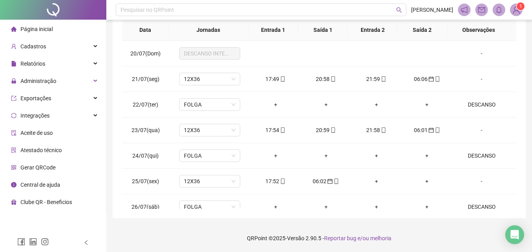
scroll to position [0, 0]
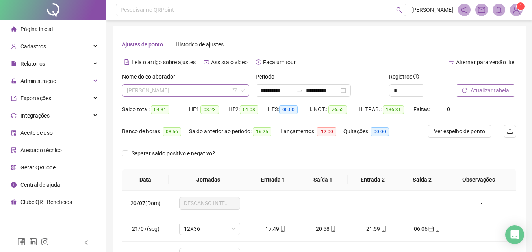
click at [188, 87] on span "PATRICIA JEANE FERREIRA DE MORAIS" at bounding box center [186, 91] width 118 height 12
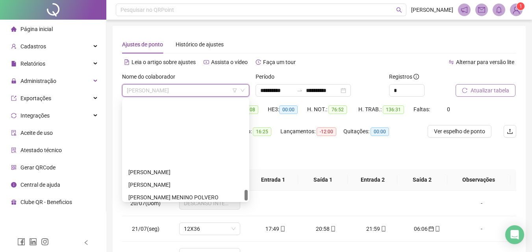
scroll to position [844, 0]
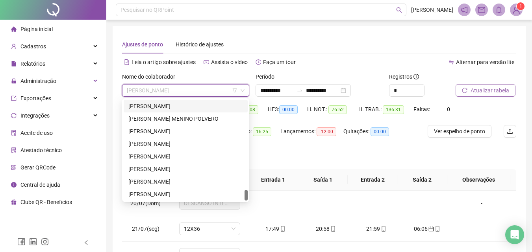
click at [147, 106] on div "TATIANE FERREIRA MARQUES" at bounding box center [185, 106] width 115 height 9
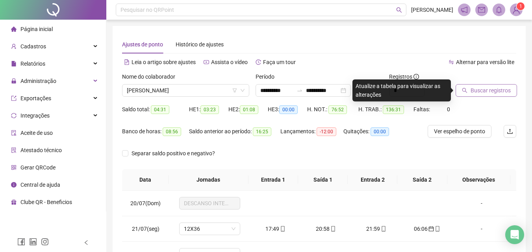
click at [468, 82] on div at bounding box center [475, 78] width 41 height 12
click at [476, 94] on span "Buscar registros" at bounding box center [490, 90] width 40 height 9
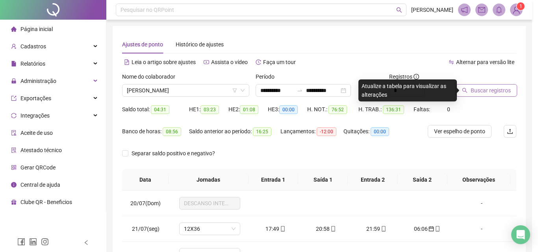
click at [476, 94] on div "Buscando registros Os registros de ponto estão sendo buscados... OK" at bounding box center [269, 126] width 538 height 252
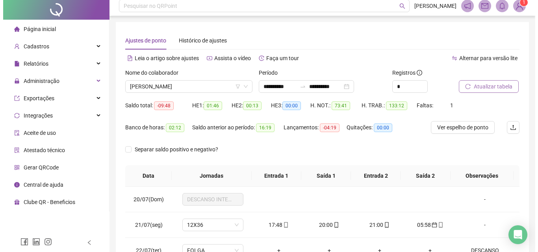
scroll to position [0, 0]
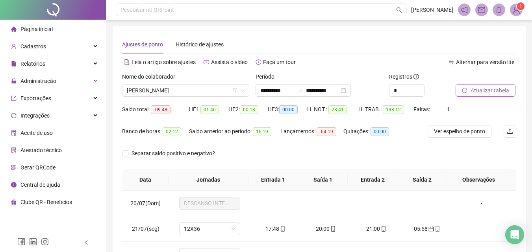
click at [478, 91] on span "Atualizar tabela" at bounding box center [489, 90] width 39 height 9
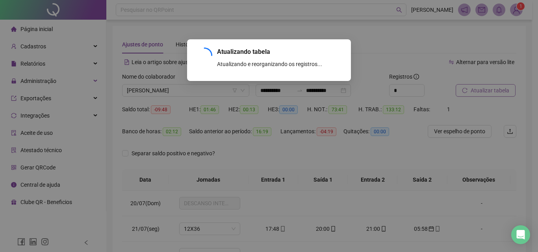
click at [478, 91] on div "Atualizando tabela Atualizando e reorganizando os registros... OK" at bounding box center [269, 126] width 538 height 252
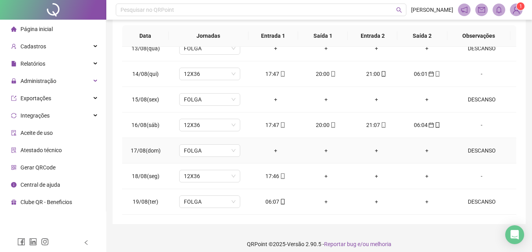
scroll to position [150, 0]
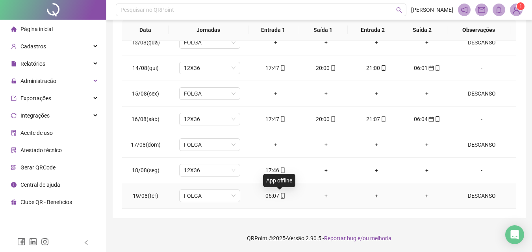
click at [281, 198] on icon "mobile" at bounding box center [283, 196] width 6 height 6
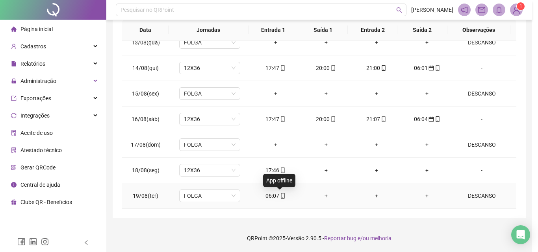
type input "**********"
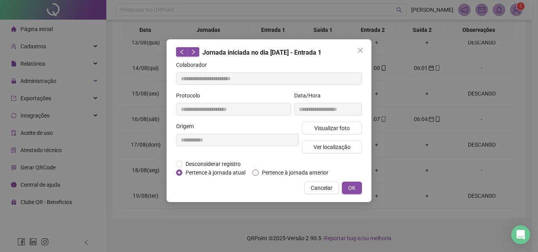
click at [299, 170] on span "Pertence à jornada anterior" at bounding box center [295, 172] width 73 height 9
click at [353, 185] on span "OK" at bounding box center [351, 188] width 7 height 9
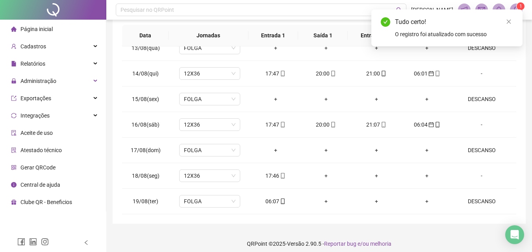
scroll to position [0, 0]
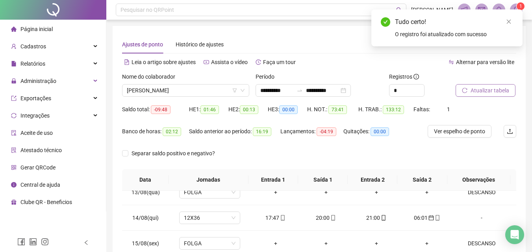
click at [476, 91] on span "Atualizar tabela" at bounding box center [489, 90] width 39 height 9
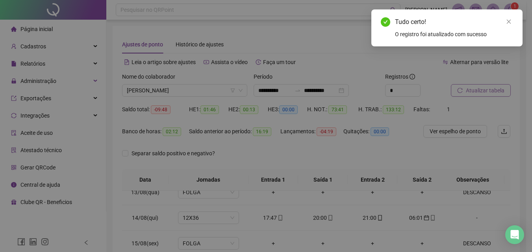
click at [476, 91] on div "Atualizando tabela Atualizando e reorganizando os registros... OK" at bounding box center [266, 126] width 532 height 252
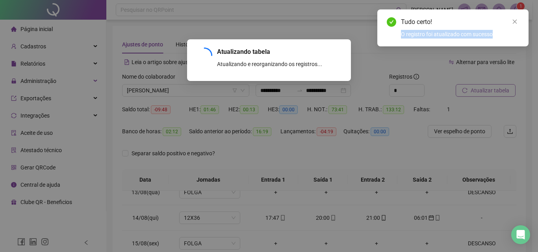
click at [476, 91] on div "Atualizando tabela Atualizando e reorganizando os registros... OK" at bounding box center [269, 126] width 538 height 252
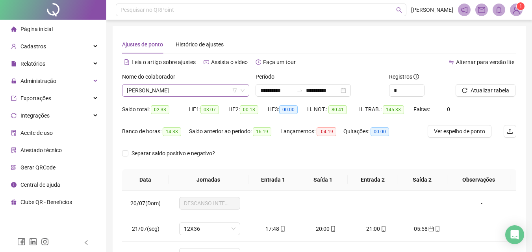
click at [209, 90] on span "TATIANE FERREIRA MARQUES" at bounding box center [186, 91] width 118 height 12
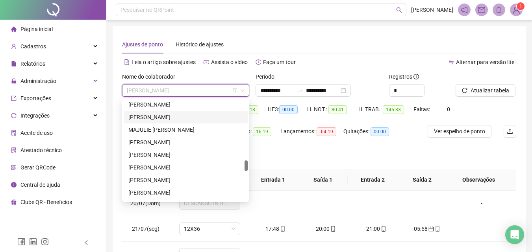
scroll to position [490, 0]
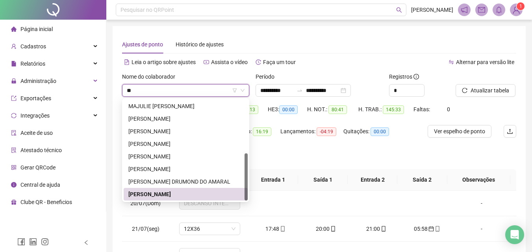
type input "***"
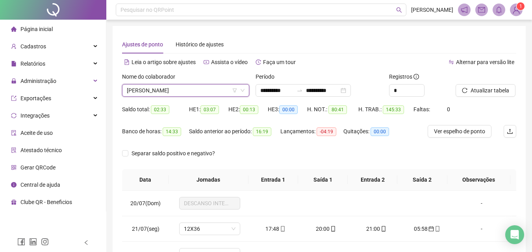
click at [182, 92] on span "TATIANE FERREIRA MARQUES" at bounding box center [186, 91] width 118 height 12
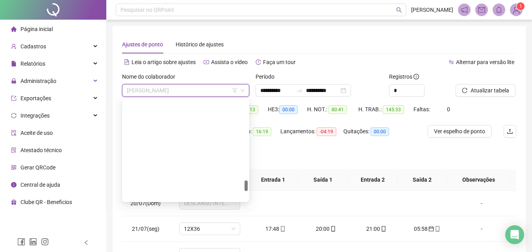
scroll to position [756, 0]
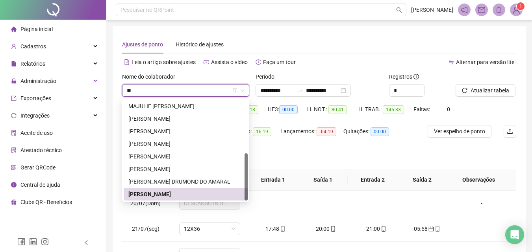
type input "***"
click at [155, 155] on div "[PERSON_NAME]" at bounding box center [185, 156] width 115 height 9
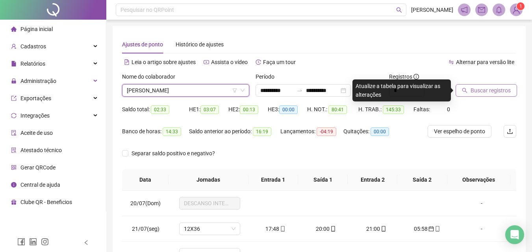
click at [478, 90] on span "Buscar registros" at bounding box center [490, 90] width 40 height 9
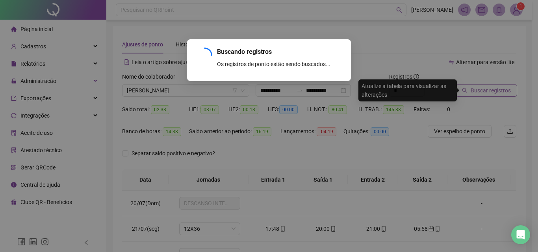
click at [478, 90] on div "Buscando registros Os registros de ponto estão sendo buscados... OK" at bounding box center [269, 126] width 538 height 252
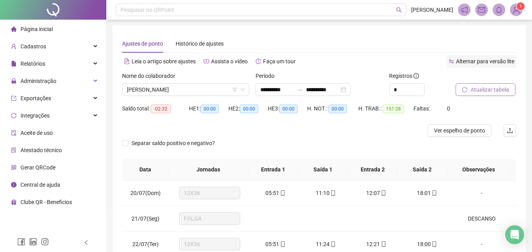
scroll to position [0, 0]
click at [498, 89] on span "Atualizar tabela" at bounding box center [489, 90] width 39 height 9
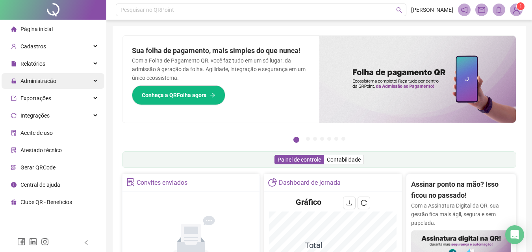
click at [34, 80] on span "Administração" at bounding box center [38, 81] width 36 height 6
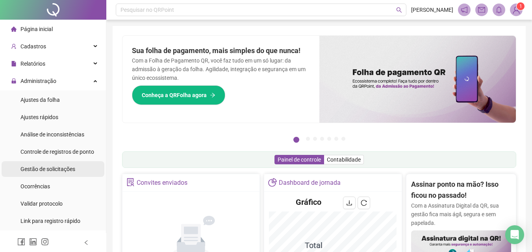
click at [48, 169] on span "Gestão de solicitações" at bounding box center [47, 169] width 55 height 6
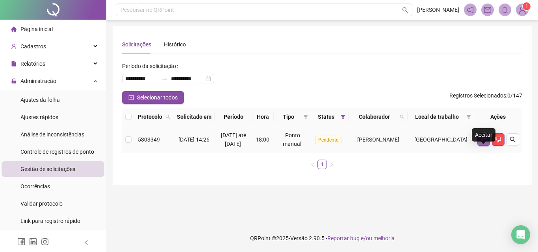
click at [487, 146] on button "button" at bounding box center [483, 139] width 13 height 13
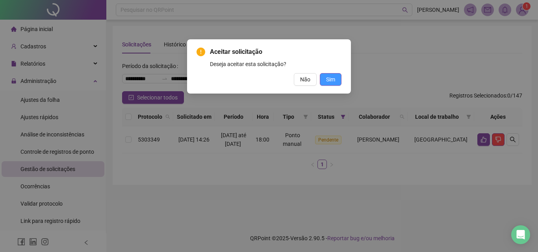
click at [331, 79] on span "Sim" at bounding box center [330, 79] width 9 height 9
